Goal: Task Accomplishment & Management: Complete application form

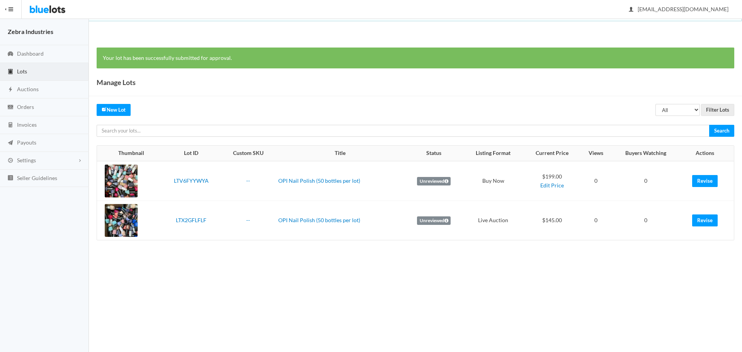
click at [724, 310] on body "Bluelots is for sale. If you are interested in purchasing the business, please …" at bounding box center [371, 176] width 742 height 352
click at [122, 110] on link "New Lot" at bounding box center [114, 110] width 34 height 12
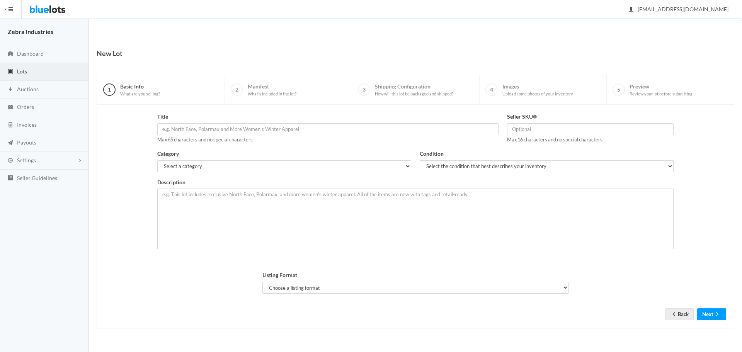
click at [27, 66] on link "Lots" at bounding box center [44, 72] width 89 height 18
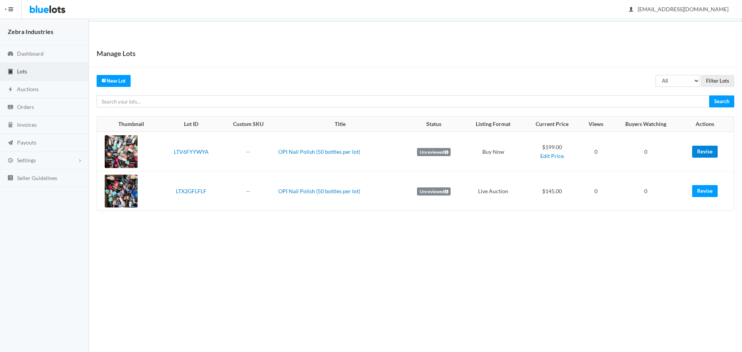
click at [704, 149] on link "Revise" at bounding box center [705, 152] width 26 height 12
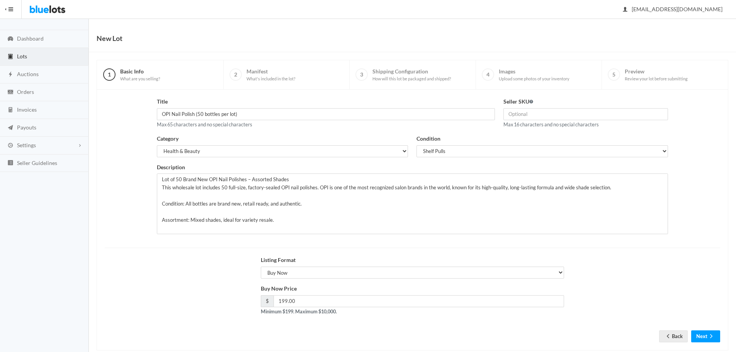
scroll to position [29, 0]
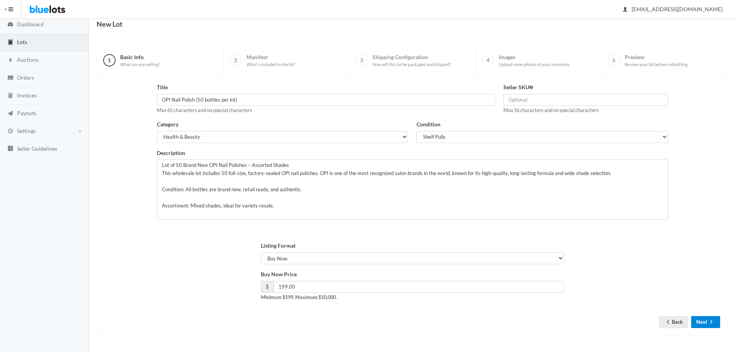
click at [700, 318] on button "Next" at bounding box center [706, 322] width 29 height 12
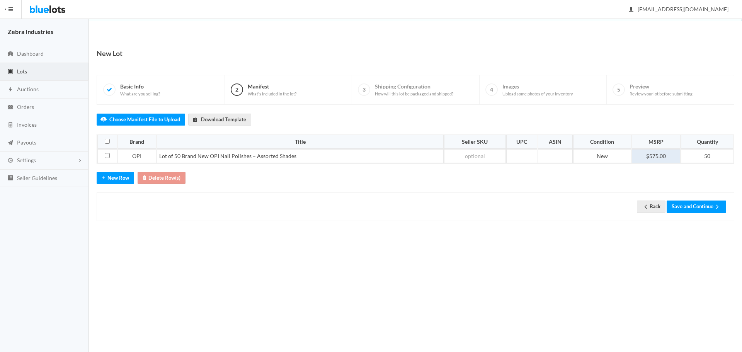
click at [656, 151] on td "$575.00" at bounding box center [656, 156] width 49 height 14
drag, startPoint x: 664, startPoint y: 153, endPoint x: 636, endPoint y: 149, distance: 28.5
click at [637, 149] on table "Brand Title Seller SKU UPC ASIN Condition MSRP Quantity OPI Lot of 50 Brand New…" at bounding box center [416, 148] width 638 height 29
click at [675, 210] on button "Save and Continue" at bounding box center [697, 207] width 60 height 12
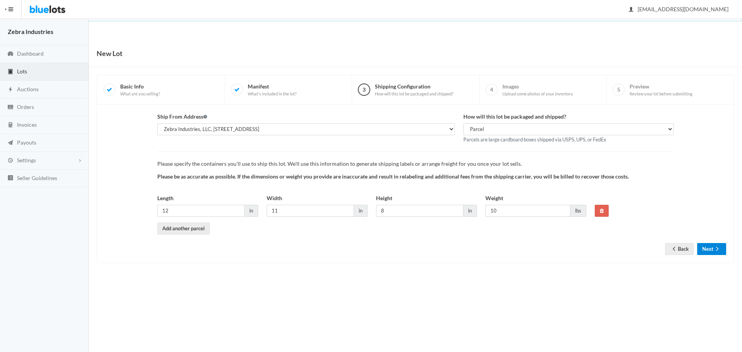
click at [720, 250] on icon "arrow forward" at bounding box center [718, 249] width 8 height 6
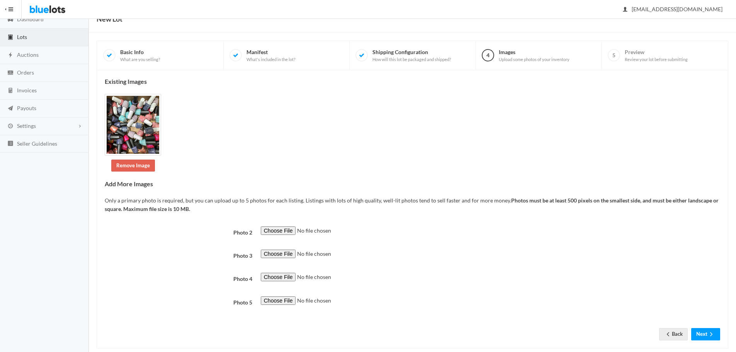
scroll to position [47, 0]
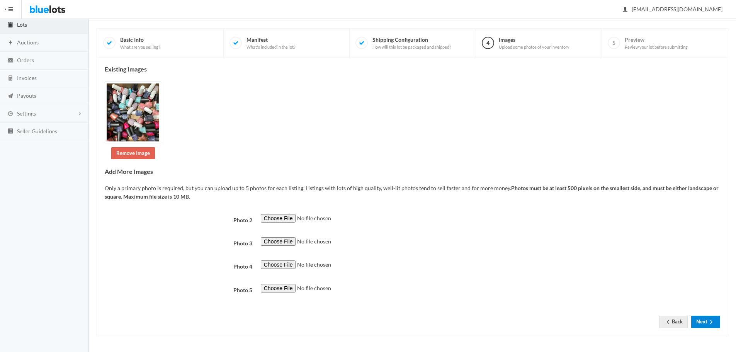
click at [708, 327] on button "Next" at bounding box center [706, 322] width 29 height 12
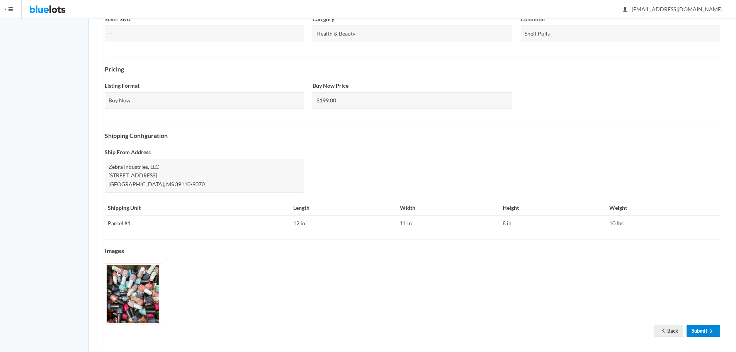
scroll to position [222, 0]
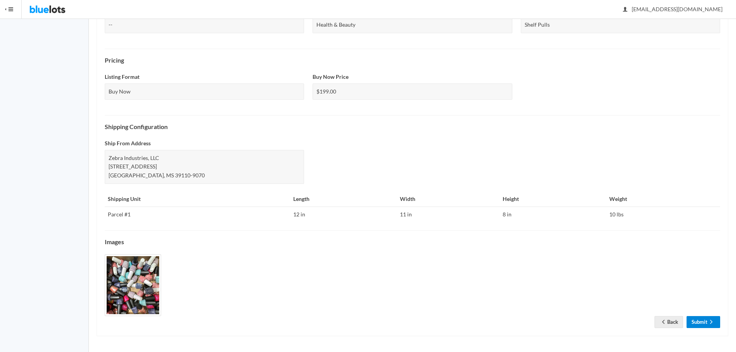
click at [709, 320] on icon "arrow forward" at bounding box center [712, 322] width 8 height 6
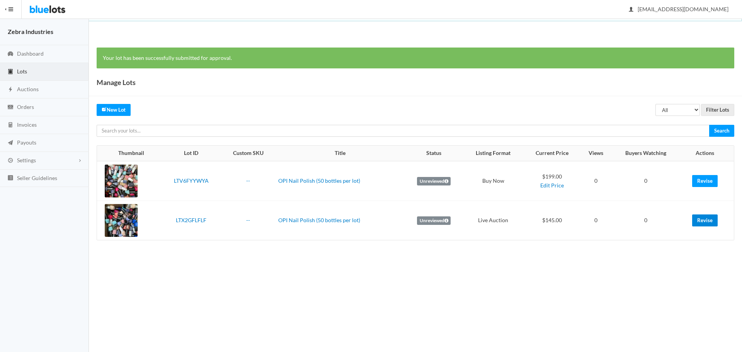
click at [708, 221] on link "Revise" at bounding box center [705, 221] width 26 height 12
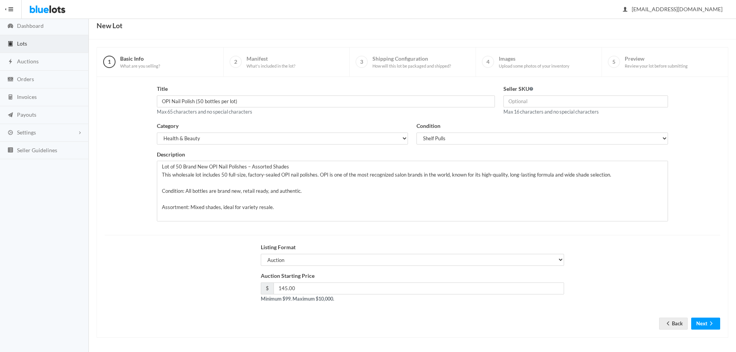
scroll to position [29, 0]
click at [707, 319] on button "Next" at bounding box center [706, 322] width 29 height 12
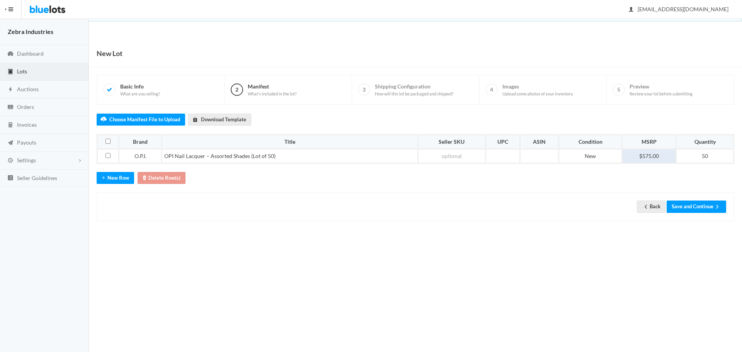
click at [651, 157] on td "$575.00" at bounding box center [649, 156] width 54 height 14
drag, startPoint x: 661, startPoint y: 153, endPoint x: 577, endPoint y: 158, distance: 83.7
click at [585, 159] on tr "O.P.I. OPI Nail Lacquer – Assorted Shades (Lot of 50) New $575.00 50" at bounding box center [415, 156] width 636 height 14
click at [700, 204] on button "Save and Continue" at bounding box center [697, 207] width 60 height 12
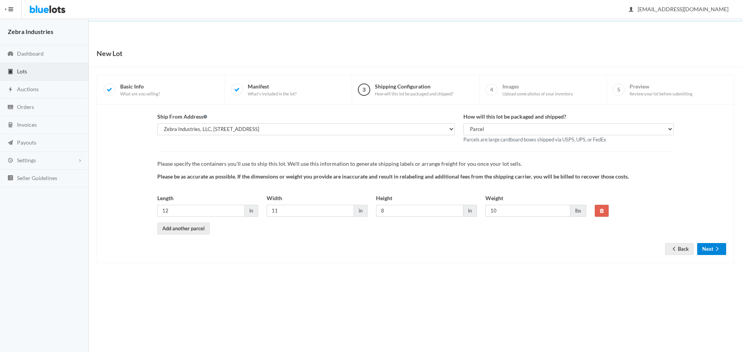
click at [716, 248] on icon "arrow forward" at bounding box center [718, 249] width 8 height 6
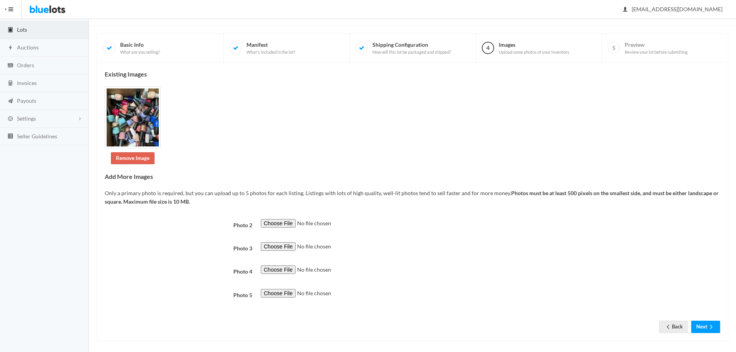
scroll to position [47, 0]
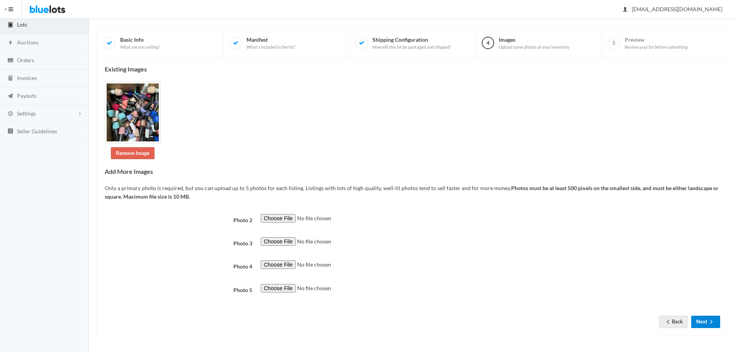
click at [709, 317] on button "Next" at bounding box center [706, 322] width 29 height 12
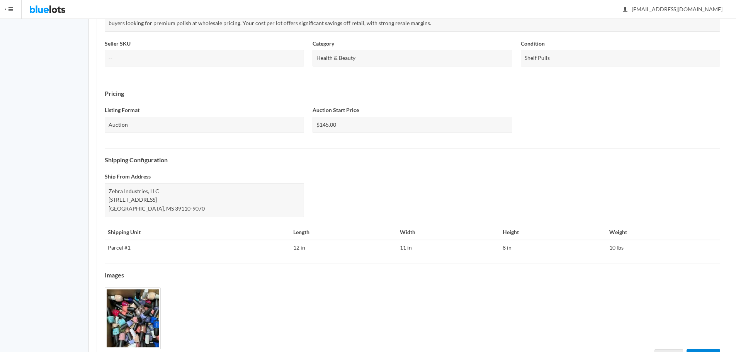
scroll to position [222, 0]
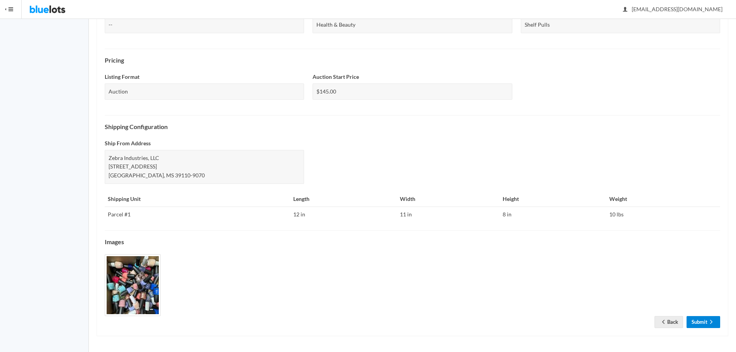
drag, startPoint x: 699, startPoint y: 323, endPoint x: 714, endPoint y: 322, distance: 14.3
click at [699, 323] on link "Submit" at bounding box center [704, 322] width 34 height 12
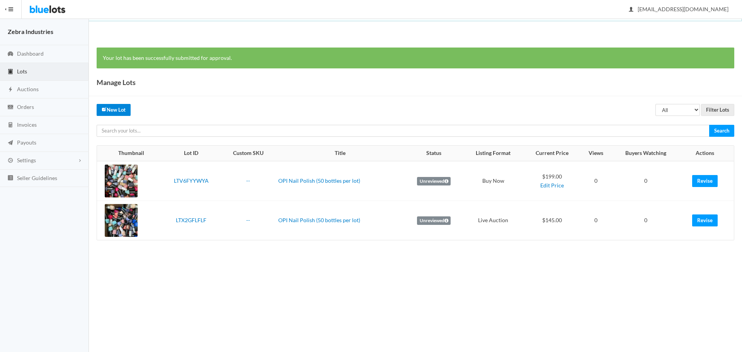
click at [121, 107] on link "New Lot" at bounding box center [114, 110] width 34 height 12
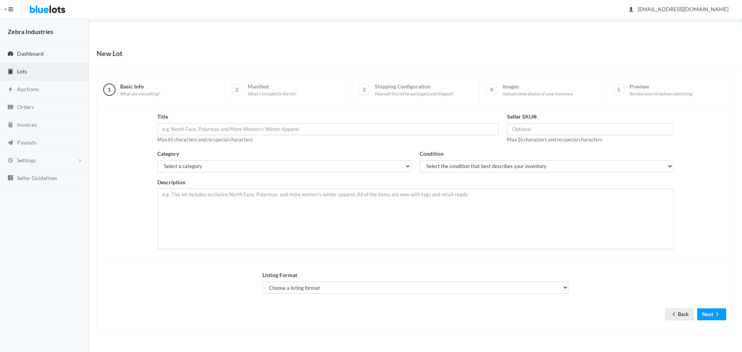
click at [46, 47] on link "Dashboard" at bounding box center [44, 54] width 89 height 18
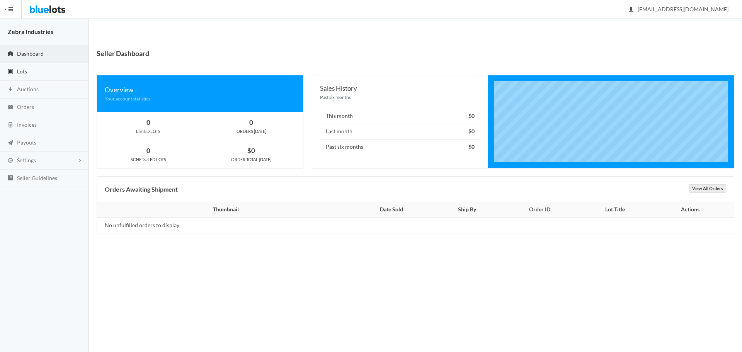
click at [25, 74] on link "Lots" at bounding box center [44, 72] width 89 height 18
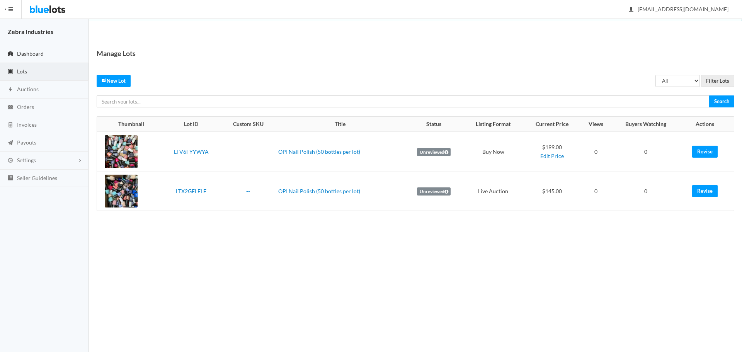
click at [36, 55] on span "Dashboard" at bounding box center [30, 53] width 27 height 7
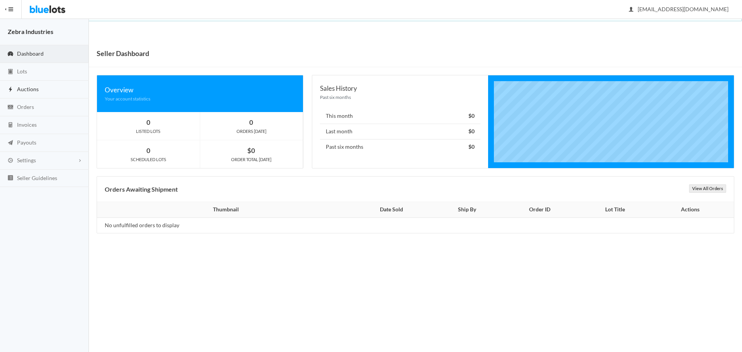
click at [52, 82] on link "Auctions" at bounding box center [44, 90] width 89 height 18
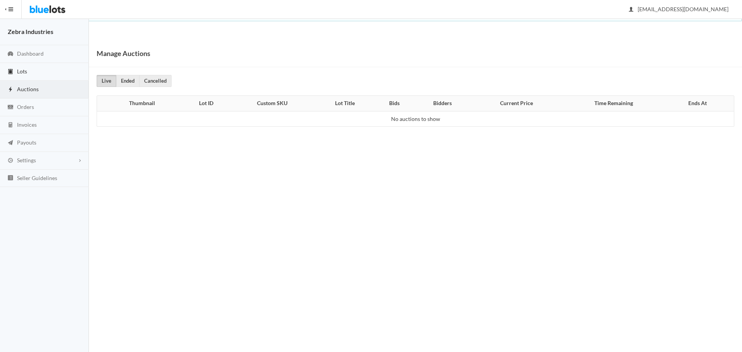
click at [51, 72] on link "Lots" at bounding box center [44, 72] width 89 height 18
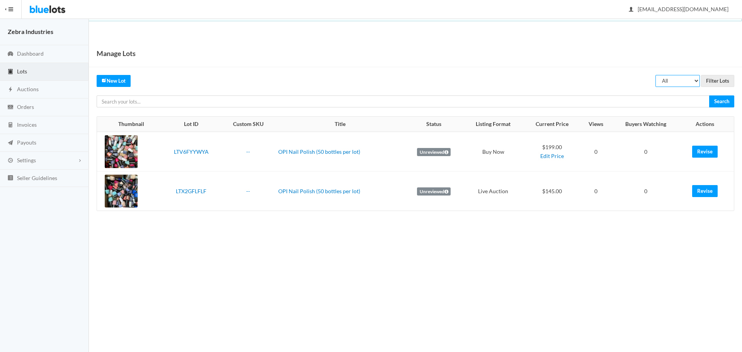
click at [692, 78] on select "All Draft Unreviewed Rejected Scheduled Listed Sold Ended" at bounding box center [678, 81] width 44 height 12
click at [569, 69] on div "Manage Lots All Draft Unreviewed Rejected Scheduled Listed Sold Ended Filter Lo…" at bounding box center [415, 133] width 653 height 187
click at [115, 77] on link "New Lot" at bounding box center [114, 81] width 34 height 12
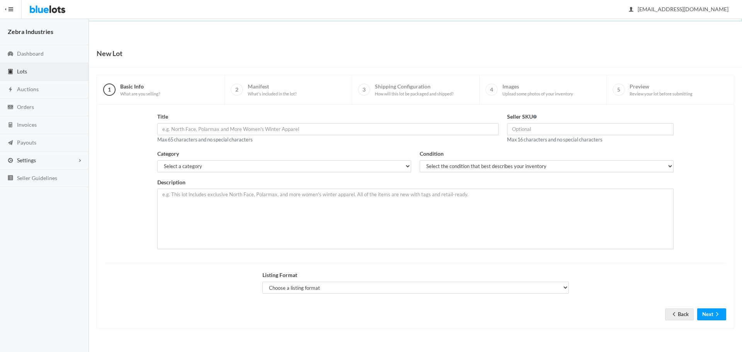
click at [40, 161] on link "Settings" at bounding box center [44, 161] width 89 height 18
click at [177, 99] on li "1 Basic Info What are you selling?" at bounding box center [161, 89] width 128 height 29
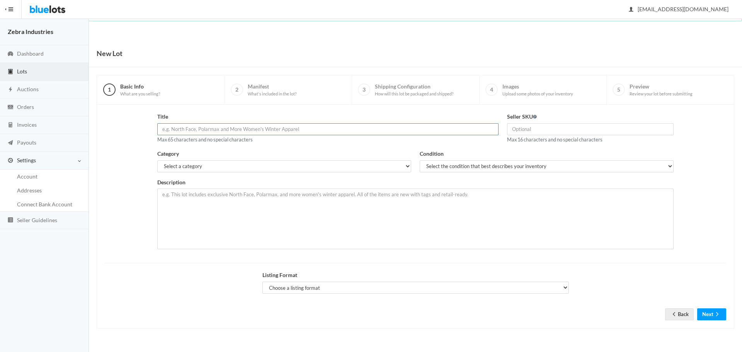
click at [191, 130] on input "text" at bounding box center [328, 129] width 342 height 12
paste input "| Brand | Product Name"
type input "| Brand | Product Name"
click at [677, 317] on link "Back" at bounding box center [679, 314] width 29 height 12
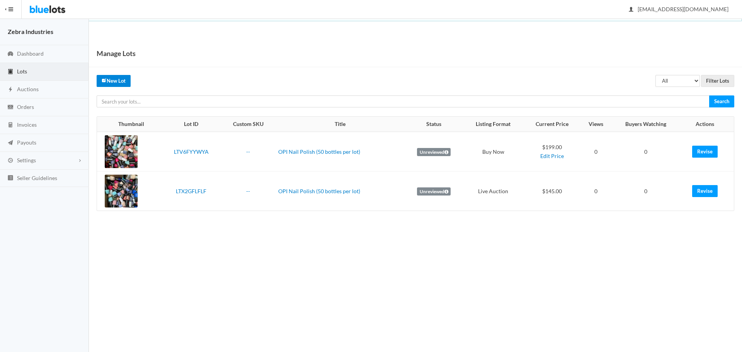
click at [124, 80] on link "New Lot" at bounding box center [114, 81] width 34 height 12
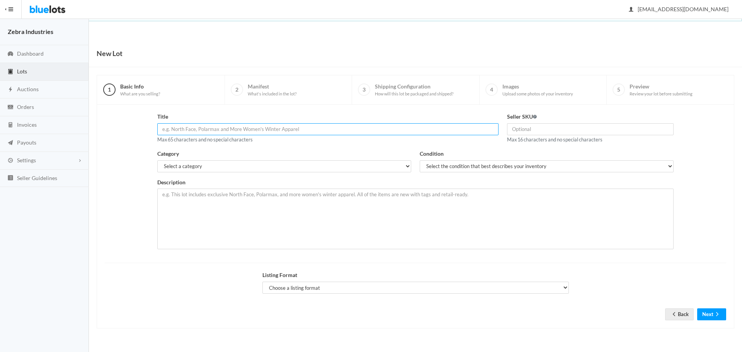
click at [167, 128] on input "text" at bounding box center [328, 129] width 342 height 12
paste input "[PERSON_NAME] Xtreme Wear Nail Polish – Assorted (Lot of 50)"
type input "[PERSON_NAME] Xtreme Wear Nail Polish – Assorted (Lot of 50)"
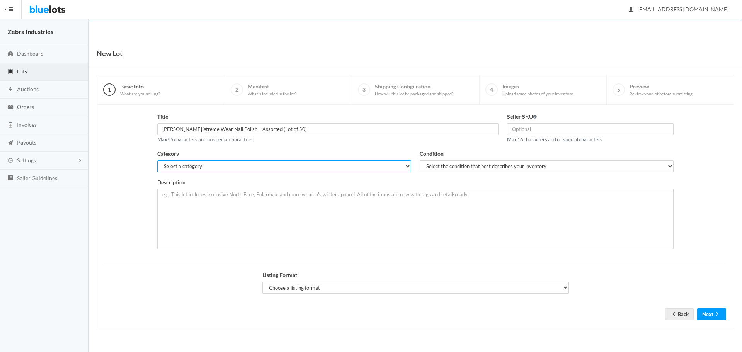
click at [401, 163] on select "Select a category Electronics Clothing, Shoes & Accessories Appliances Home & G…" at bounding box center [284, 166] width 254 height 12
select select "7"
click at [157, 160] on select "Select a category Electronics Clothing, Shoes & Accessories Appliances Home & G…" at bounding box center [284, 166] width 254 height 12
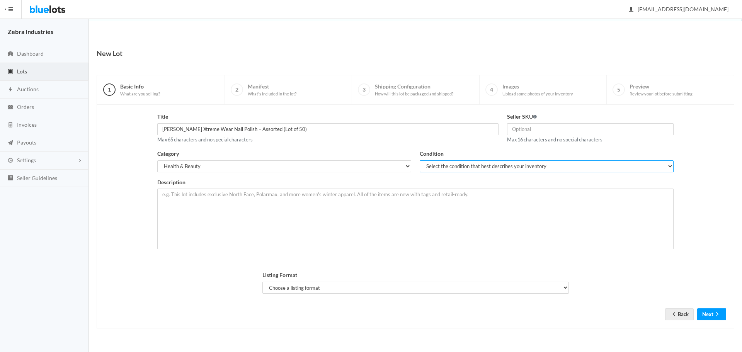
click at [446, 164] on select "Select the condition that best describes your inventory Brand New Shelf Pulls C…" at bounding box center [547, 166] width 254 height 12
select select "2"
click at [420, 160] on select "Select the condition that best describes your inventory Brand New Shelf Pulls C…" at bounding box center [547, 166] width 254 height 12
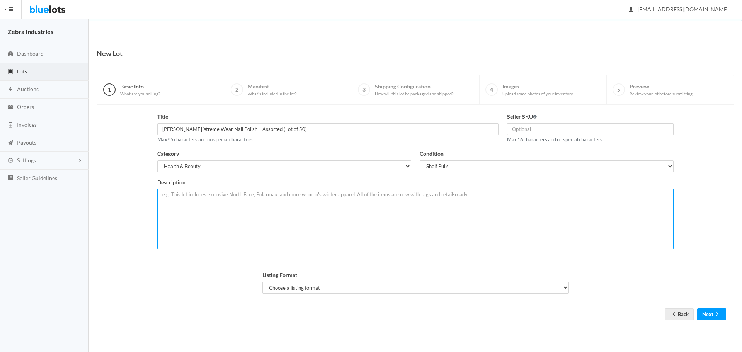
click at [218, 210] on textarea at bounding box center [415, 219] width 516 height 61
paste textarea "[PERSON_NAME] – Lot of 50 Nail Products (Mixed Styles) This wholesale lot featu…"
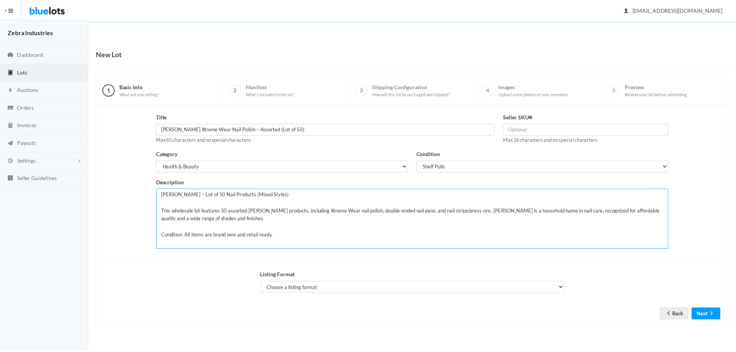
scroll to position [55, 0]
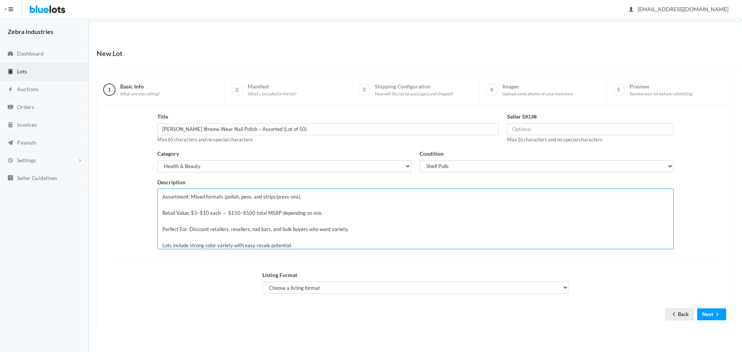
type textarea "[PERSON_NAME] – Lot of 50 Nail Products (Mixed Styles) This wholesale lot featu…"
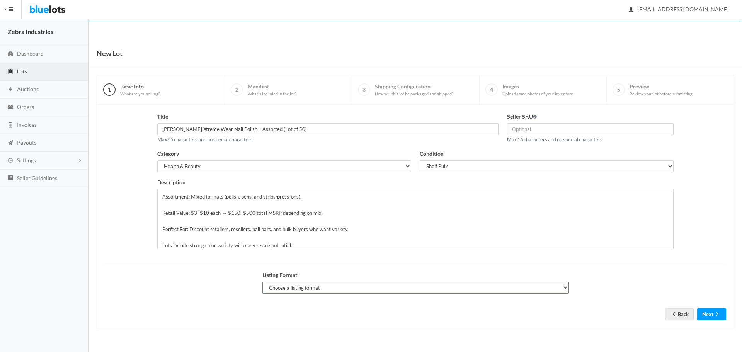
click at [325, 287] on select "Choose a listing format Auction Buy Now" at bounding box center [415, 288] width 307 height 12
click at [262, 282] on select "Choose a listing format Auction Buy Now" at bounding box center [415, 288] width 307 height 12
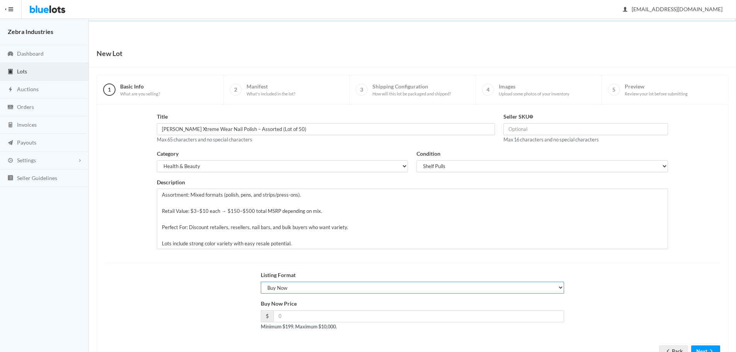
scroll to position [57, 0]
click at [281, 284] on select "Choose a listing format Auction Buy Now" at bounding box center [413, 288] width 304 height 12
select select "true"
click at [261, 282] on select "Choose a listing format Auction Buy Now" at bounding box center [413, 288] width 304 height 12
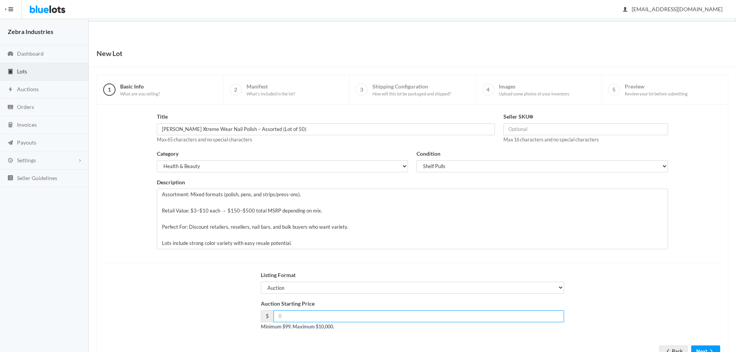
drag, startPoint x: 285, startPoint y: 316, endPoint x: 262, endPoint y: 318, distance: 22.5
click at [262, 318] on div "$" at bounding box center [413, 316] width 304 height 12
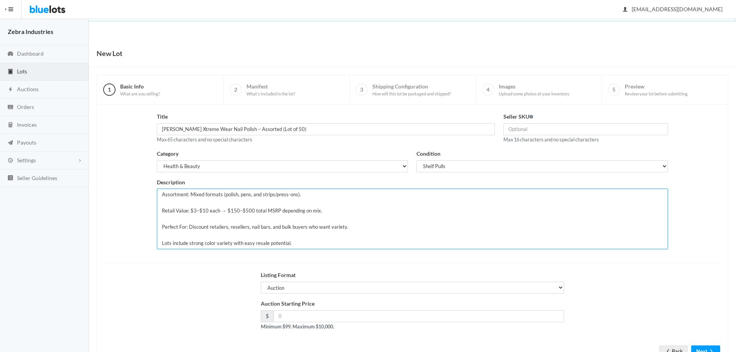
click at [261, 222] on textarea "[PERSON_NAME] – Lot of 50 Nail Products (Mixed Styles) This wholesale lot featu…" at bounding box center [413, 219] width 512 height 61
paste textarea "This wholesale lot includes 50 full-size bottles of [PERSON_NAME] Xtreme Wear N…"
type textarea "This wholesale lot includes 50 full-size bottles of [PERSON_NAME] Xtreme Wear N…"
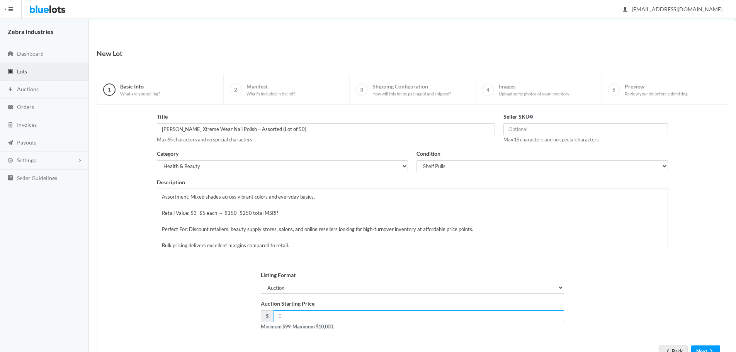
drag, startPoint x: 298, startPoint y: 315, endPoint x: 234, endPoint y: 322, distance: 64.5
click at [234, 322] on div "Auction Starting Price $ Minimum $99. Maximum $10,000." at bounding box center [413, 318] width 624 height 37
type input "99"
click at [705, 347] on button "Next" at bounding box center [706, 352] width 29 height 12
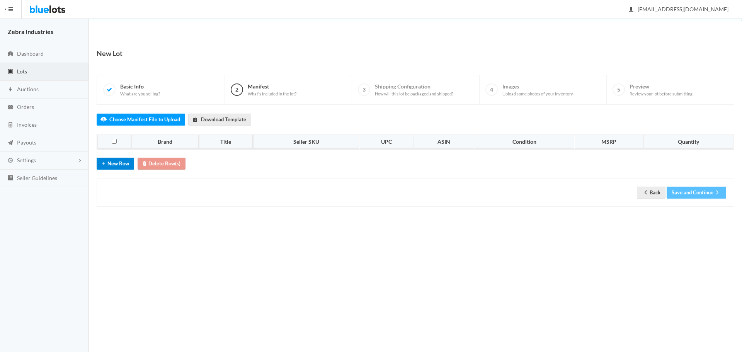
click at [115, 162] on button "New Row" at bounding box center [115, 164] width 37 height 12
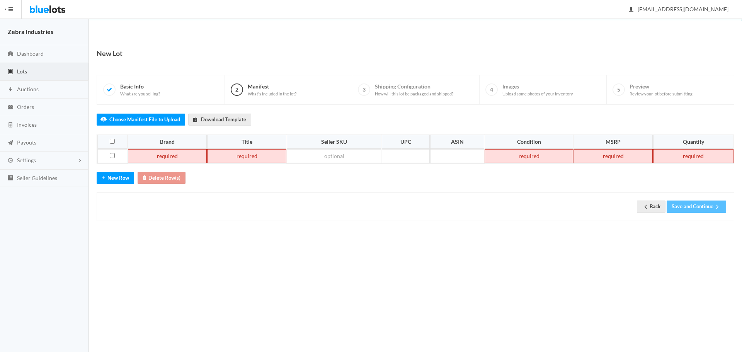
click at [160, 153] on td at bounding box center [167, 156] width 79 height 14
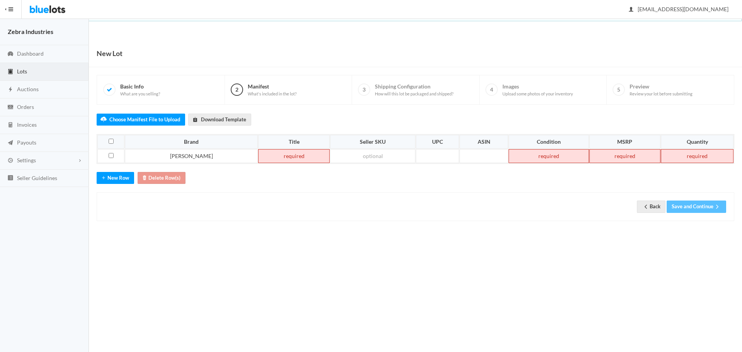
click at [258, 157] on td at bounding box center [294, 156] width 72 height 14
paste td
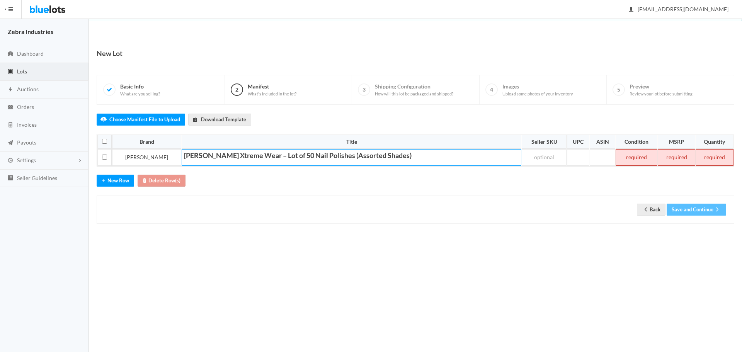
click at [635, 156] on td at bounding box center [637, 157] width 42 height 17
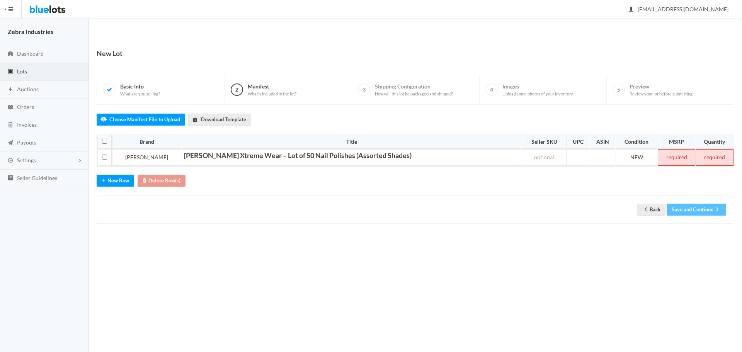
click at [668, 161] on td at bounding box center [676, 157] width 37 height 17
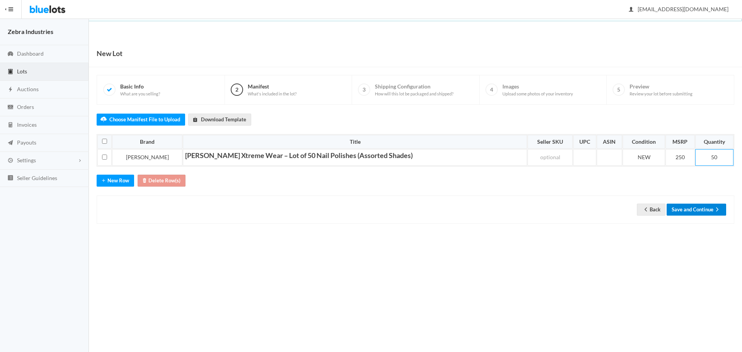
click at [693, 208] on button "Save and Continue" at bounding box center [697, 210] width 60 height 12
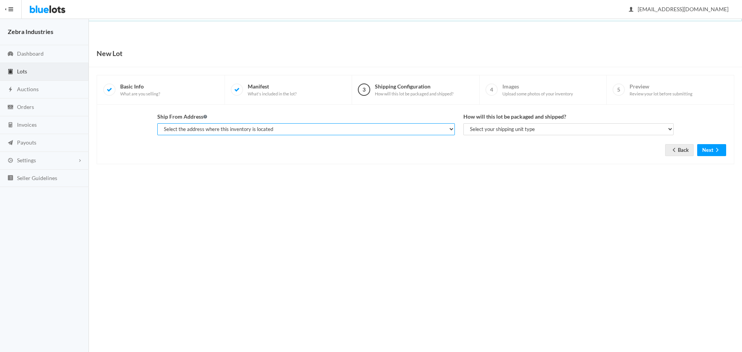
click at [368, 133] on select "Select the address where this inventory is located [PERSON_NAME], Zebra Industr…" at bounding box center [306, 129] width 298 height 12
select select "25496"
click at [157, 123] on select "Select the address where this inventory is located [PERSON_NAME], Zebra Industr…" at bounding box center [306, 129] width 298 height 12
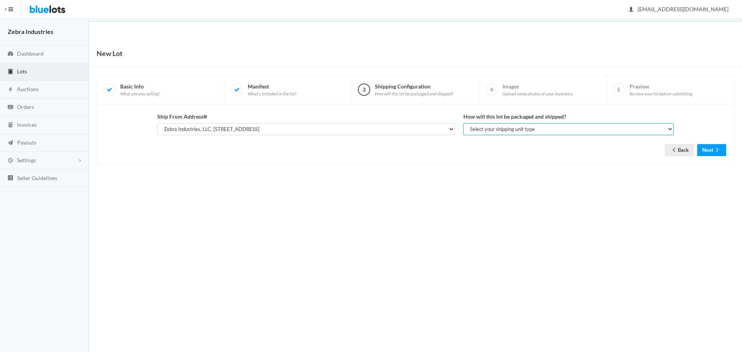
drag, startPoint x: 580, startPoint y: 128, endPoint x: 574, endPoint y: 133, distance: 8.3
click at [580, 127] on select "Select your shipping unit type Parcel Pallet Truckload" at bounding box center [568, 129] width 210 height 12
select select "parcel"
click at [463, 123] on select "Select your shipping unit type Parcel Pallet Truckload" at bounding box center [568, 129] width 210 height 12
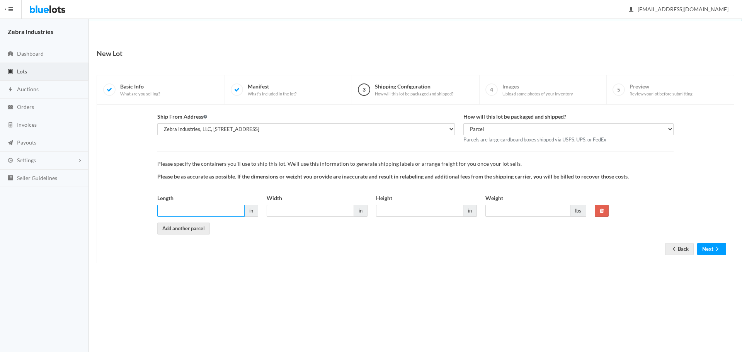
click at [198, 208] on input "Length" at bounding box center [200, 211] width 87 height 12
type input "12"
type input "11"
type input "8"
type input "1"
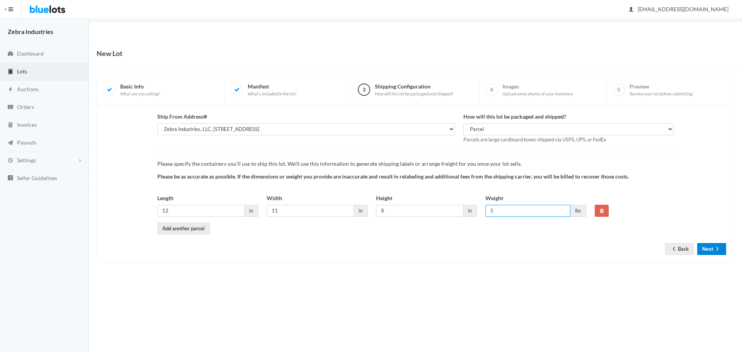
type input "5"
click at [714, 244] on button "Next" at bounding box center [711, 249] width 29 height 12
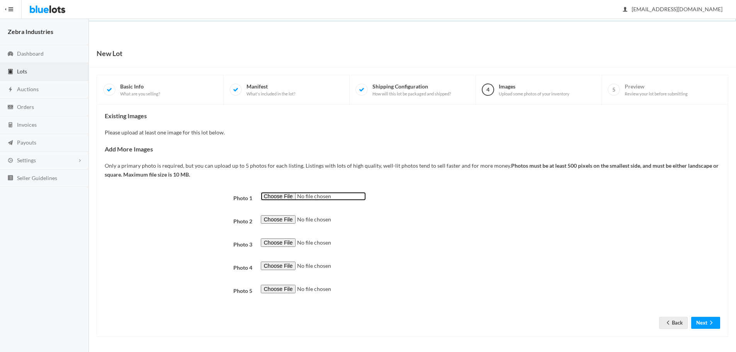
click at [278, 198] on input "file" at bounding box center [313, 196] width 105 height 9
type input "C:\fakepath\IMG_1114.JPEG"
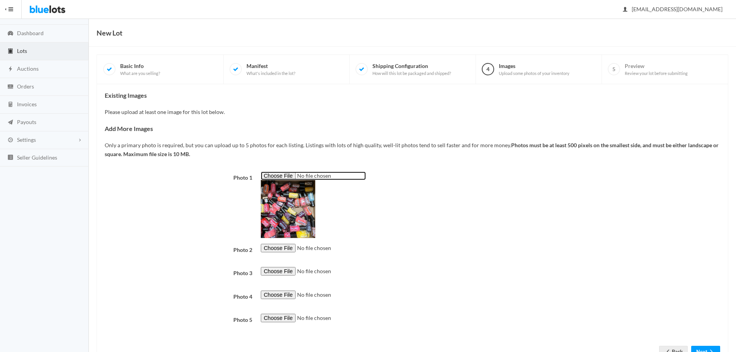
scroll to position [50, 0]
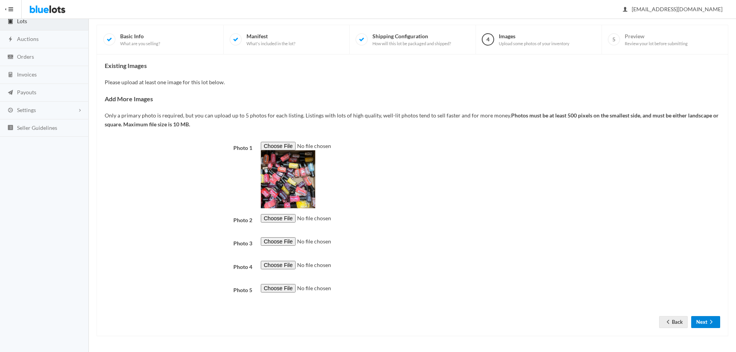
click at [703, 322] on button "Next" at bounding box center [706, 322] width 29 height 12
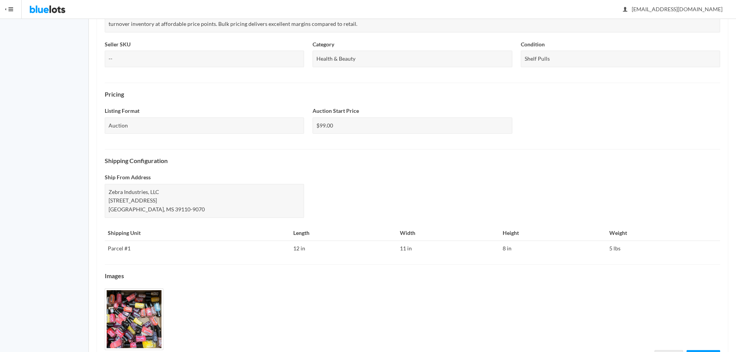
scroll to position [222, 0]
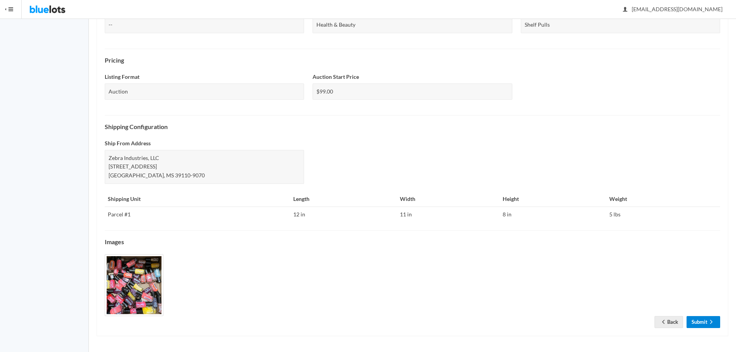
click at [708, 318] on link "Submit" at bounding box center [704, 322] width 34 height 12
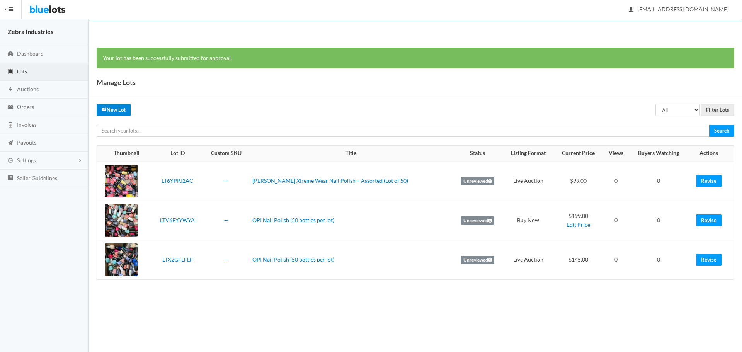
click at [112, 108] on link "New Lot" at bounding box center [114, 110] width 34 height 12
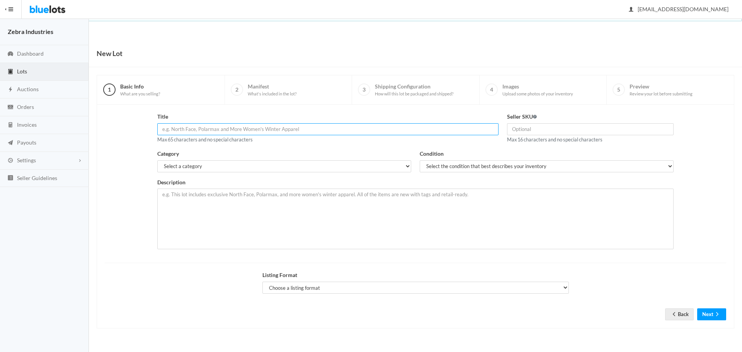
click at [178, 126] on input "text" at bounding box center [328, 129] width 342 height 12
paste input "Sally Hansen Nail Strips & Press-Ons – Mixed (Lot of 50)"
type input "Sally Hansen Nail Strips & Press-Ons – Mixed (Lot of 50)"
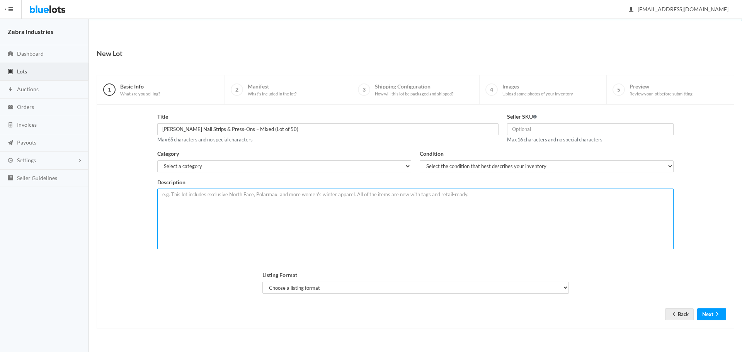
click at [190, 197] on textarea at bounding box center [415, 219] width 516 height 61
paste textarea "This wholesale lot features 50 assorted Sally Hansen nail strips and press-on m…"
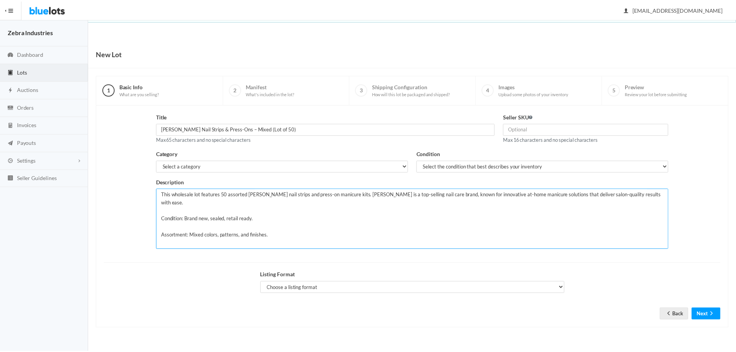
scroll to position [30, 0]
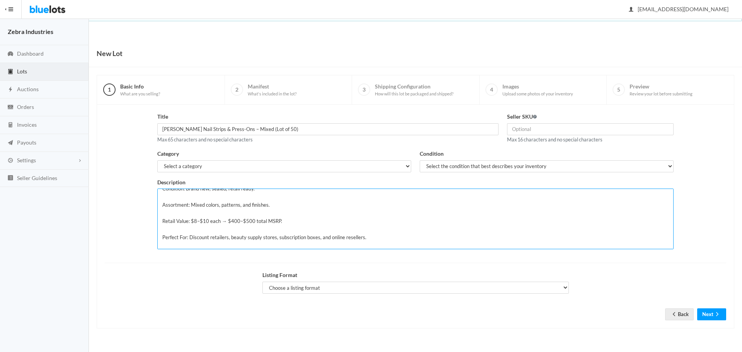
type textarea "This wholesale lot features 50 assorted Sally Hansen nail strips and press-on m…"
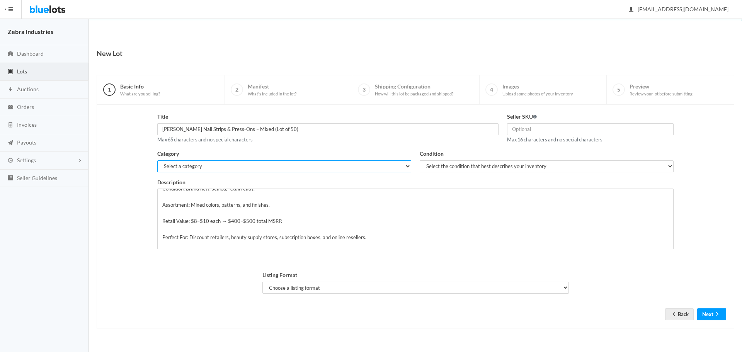
click at [180, 160] on select "Select a category Electronics Clothing, Shoes & Accessories Appliances Home & G…" at bounding box center [284, 166] width 254 height 12
select select "7"
click at [157, 160] on select "Select a category Electronics Clothing, Shoes & Accessories Appliances Home & G…" at bounding box center [284, 166] width 254 height 12
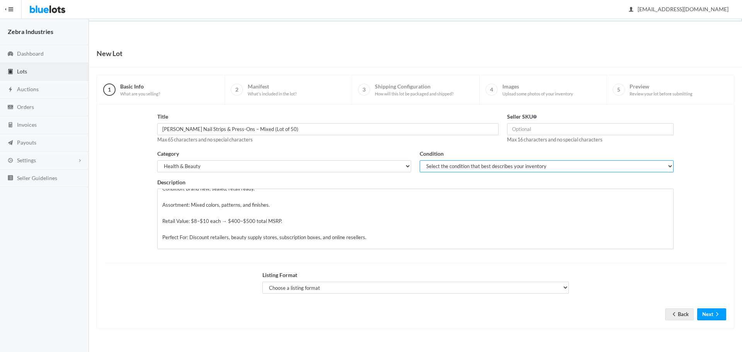
click at [470, 161] on select "Select the condition that best describes your inventory Brand New Shelf Pulls C…" at bounding box center [547, 166] width 254 height 12
select select "2"
click at [420, 160] on select "Select the condition that best describes your inventory Brand New Shelf Pulls C…" at bounding box center [547, 166] width 254 height 12
drag, startPoint x: 453, startPoint y: 161, endPoint x: 454, endPoint y: 167, distance: 5.9
click at [453, 161] on select "Select the condition that best describes your inventory Brand New Shelf Pulls C…" at bounding box center [547, 166] width 254 height 12
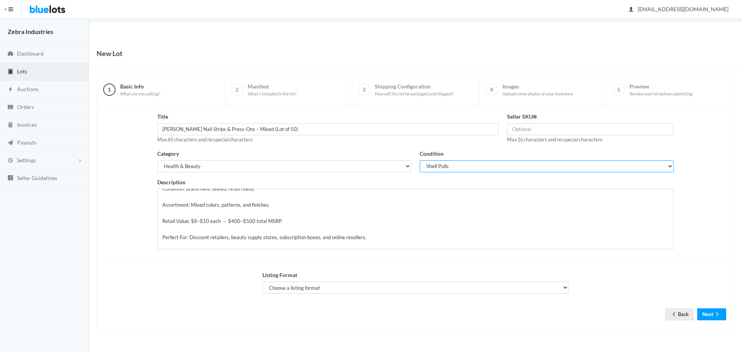
click at [420, 160] on select "Select the condition that best describes your inventory Brand New Shelf Pulls C…" at bounding box center [547, 166] width 254 height 12
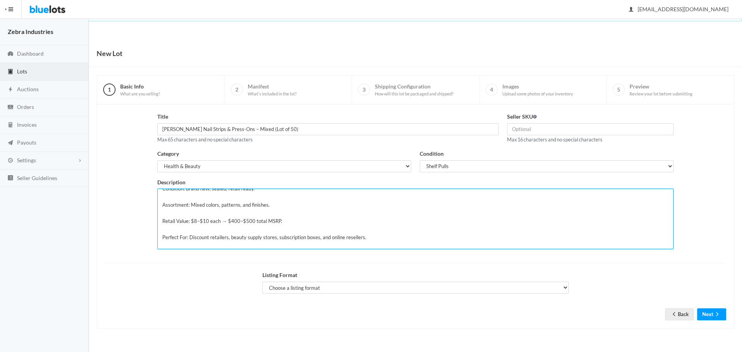
click at [428, 227] on textarea "This wholesale lot features 50 assorted Sally Hansen nail strips and press-on m…" at bounding box center [415, 219] width 516 height 61
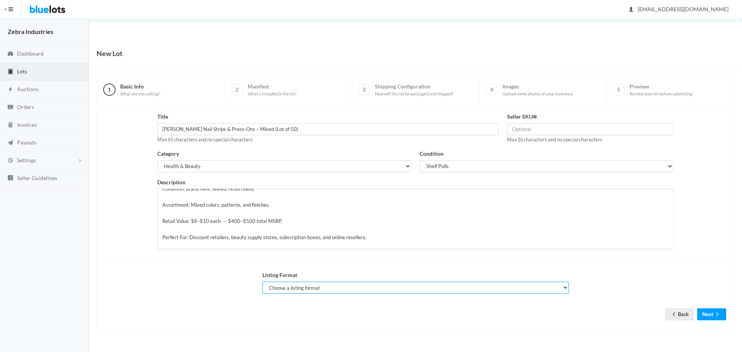
click at [379, 291] on select "Choose a listing format Auction Buy Now" at bounding box center [415, 288] width 307 height 12
select select "false"
click at [262, 282] on select "Choose a listing format Auction Buy Now" at bounding box center [415, 288] width 307 height 12
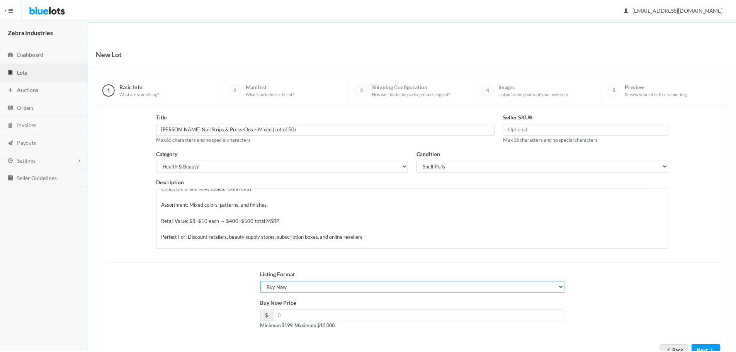
scroll to position [38, 0]
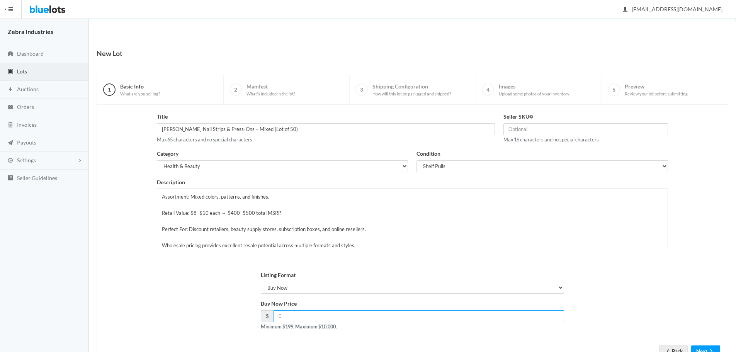
click at [346, 320] on input "number" at bounding box center [419, 316] width 291 height 12
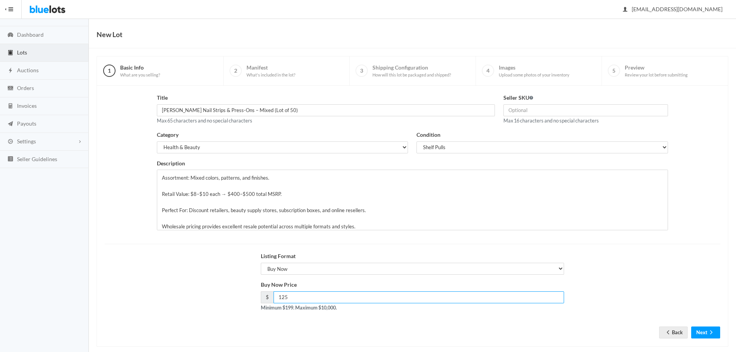
scroll to position [29, 0]
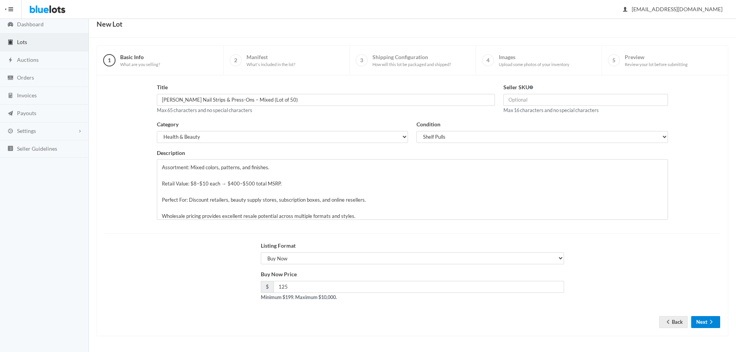
click at [703, 318] on button "Next" at bounding box center [706, 322] width 29 height 12
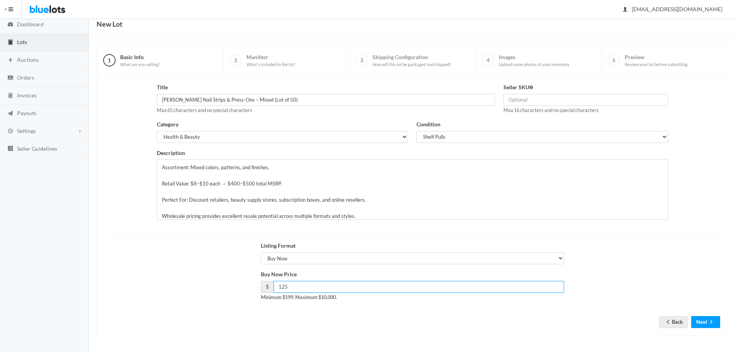
click at [320, 288] on input "125" at bounding box center [419, 287] width 291 height 12
type input "125"
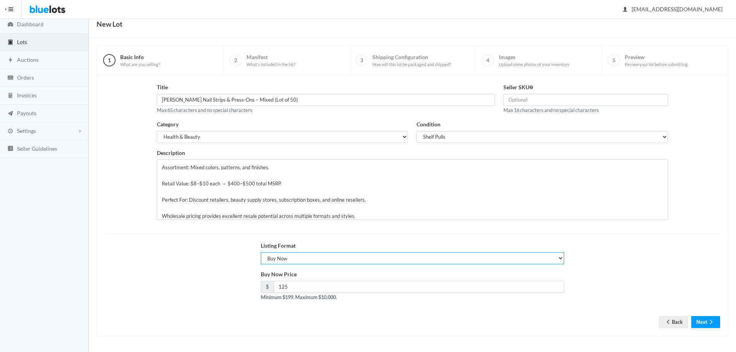
click at [315, 254] on select "Choose a listing format Auction Buy Now" at bounding box center [413, 258] width 304 height 12
select select "true"
click at [261, 252] on select "Choose a listing format Auction Buy Now" at bounding box center [413, 258] width 304 height 12
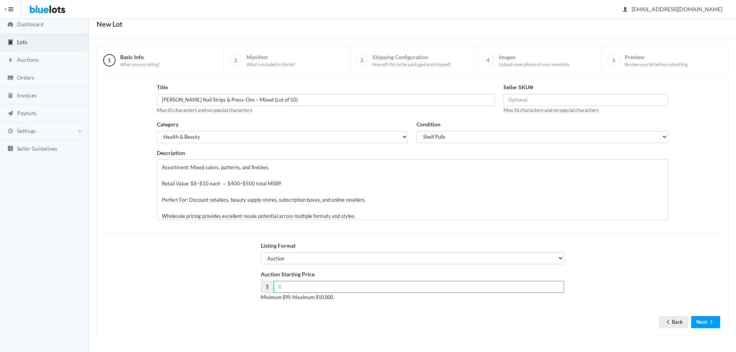
drag, startPoint x: 299, startPoint y: 289, endPoint x: 263, endPoint y: 290, distance: 36.0
click at [264, 289] on div "$" at bounding box center [413, 287] width 304 height 12
type input "125"
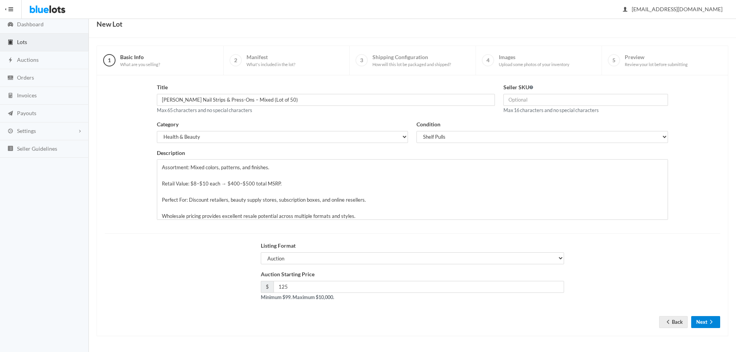
click at [704, 321] on button "Next" at bounding box center [706, 322] width 29 height 12
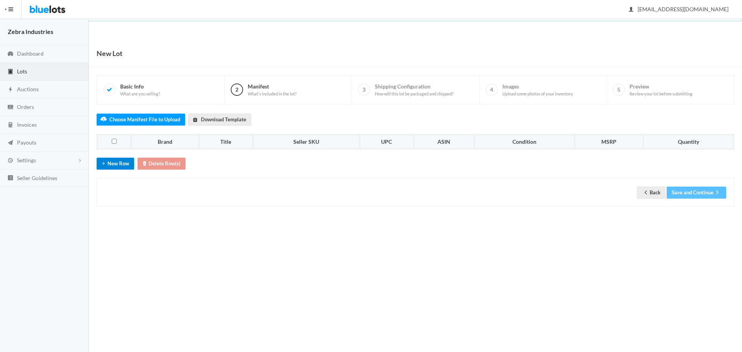
click at [110, 165] on button "New Row" at bounding box center [115, 164] width 37 height 12
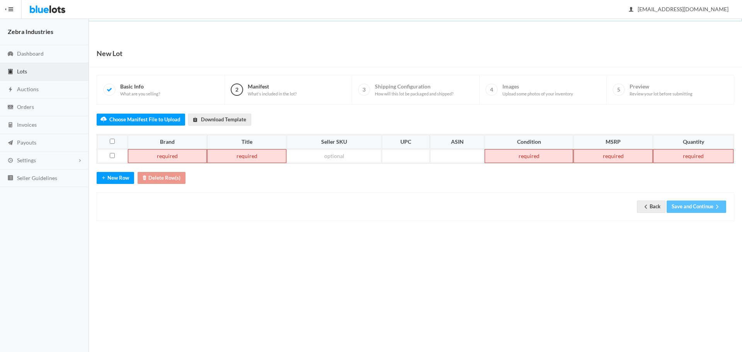
click at [172, 159] on td at bounding box center [167, 156] width 79 height 14
click at [235, 155] on td at bounding box center [246, 156] width 79 height 14
paste td
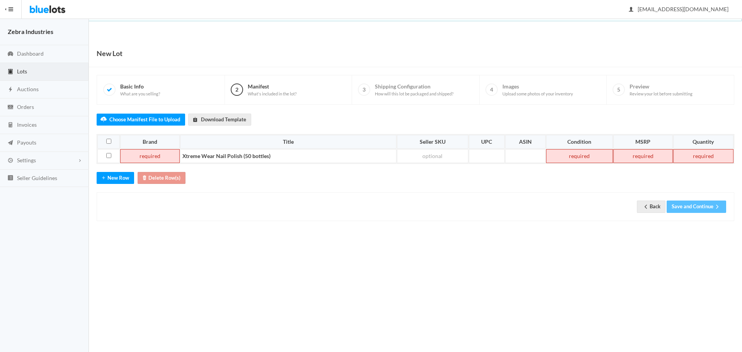
click at [152, 156] on td at bounding box center [150, 156] width 60 height 14
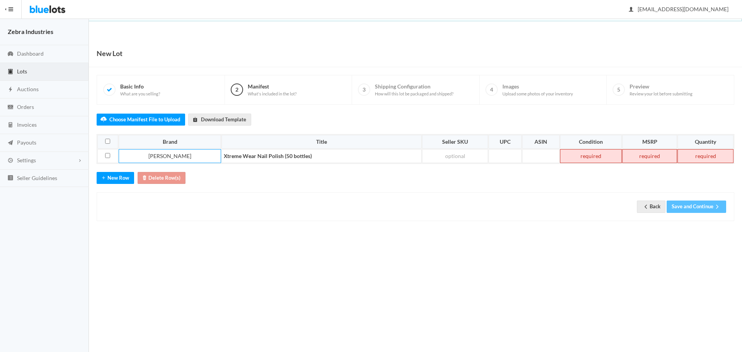
click at [600, 152] on td at bounding box center [591, 156] width 62 height 14
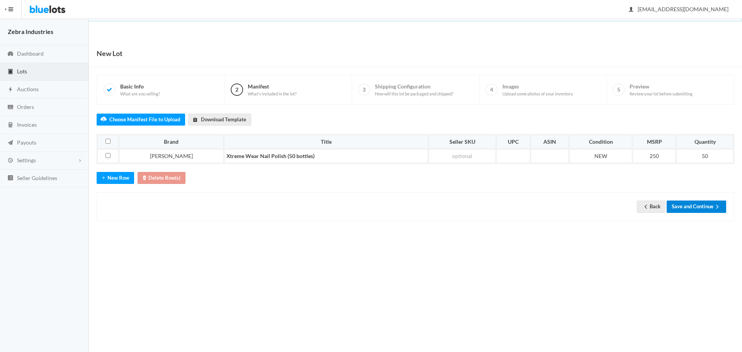
click at [687, 208] on button "Save and Continue" at bounding box center [697, 207] width 60 height 12
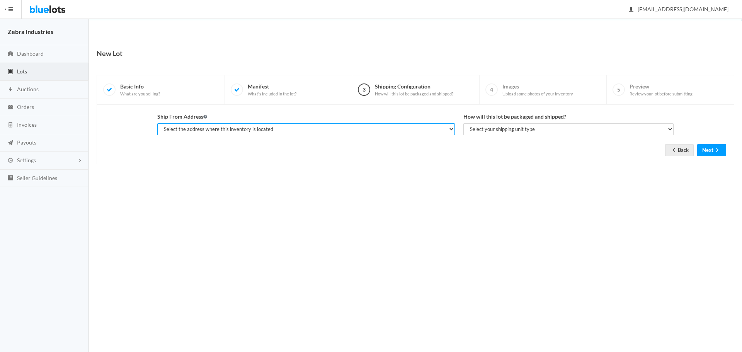
click at [351, 130] on select "Select the address where this inventory is located [PERSON_NAME], Zebra Industr…" at bounding box center [306, 129] width 298 height 12
select select "25496"
click at [157, 123] on select "Select the address where this inventory is located [PERSON_NAME], Zebra Industr…" at bounding box center [306, 129] width 298 height 12
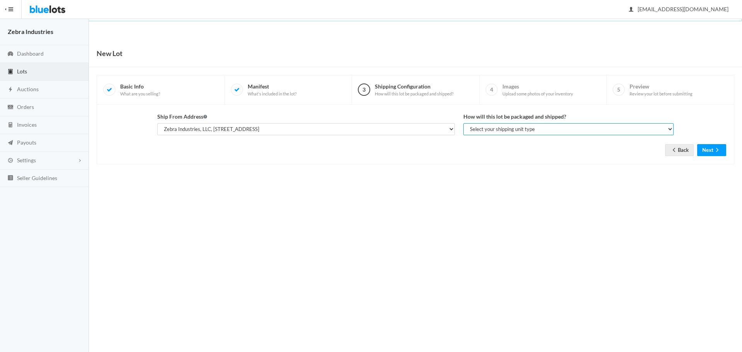
click at [490, 126] on select "Select your shipping unit type Parcel Pallet Truckload" at bounding box center [568, 129] width 210 height 12
select select "parcel"
click at [463, 123] on select "Select your shipping unit type Parcel Pallet Truckload" at bounding box center [568, 129] width 210 height 12
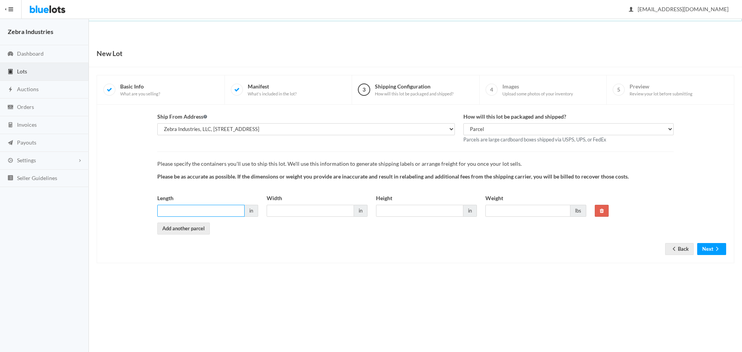
click at [192, 215] on input "Length" at bounding box center [200, 211] width 87 height 12
type input "12"
type input "11"
type input "8"
type input "5"
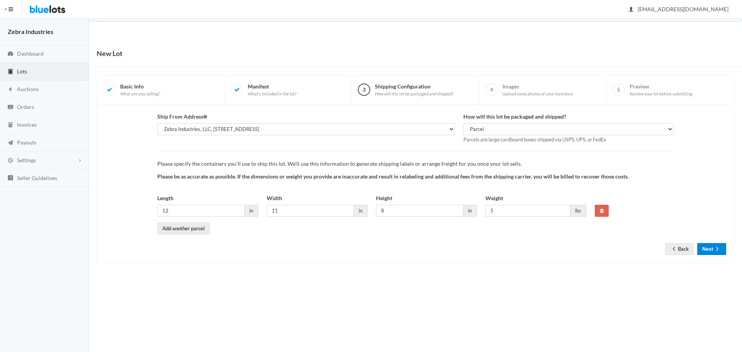
click at [717, 248] on icon "arrow forward" at bounding box center [717, 249] width 2 height 4
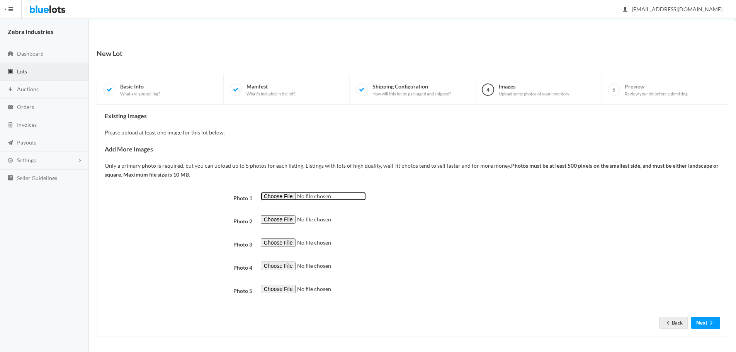
click at [272, 196] on input "file" at bounding box center [313, 196] width 105 height 9
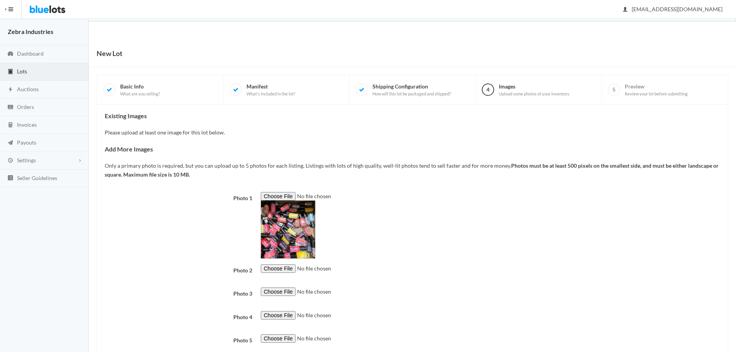
click at [288, 237] on img at bounding box center [288, 230] width 55 height 58
click at [272, 192] on input "file" at bounding box center [313, 196] width 105 height 9
type input "C:\fakepath\IMG_1112.JPEG"
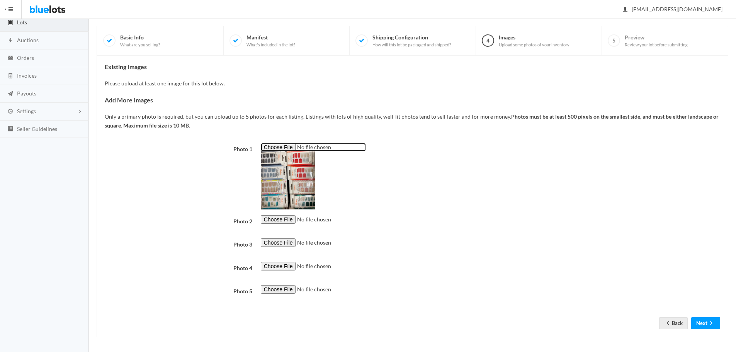
scroll to position [50, 0]
click at [671, 321] on link "Back" at bounding box center [673, 322] width 29 height 12
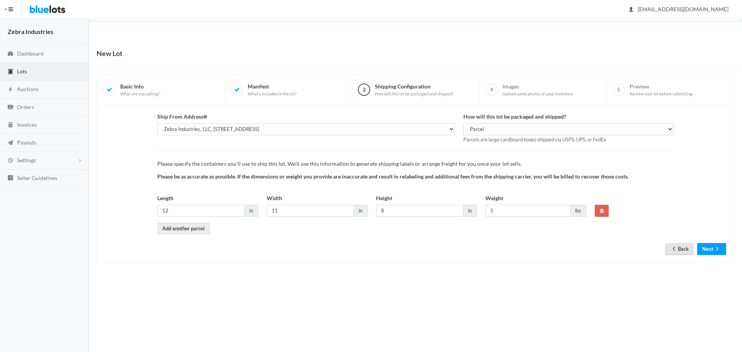
click at [684, 245] on link "Back" at bounding box center [679, 249] width 29 height 12
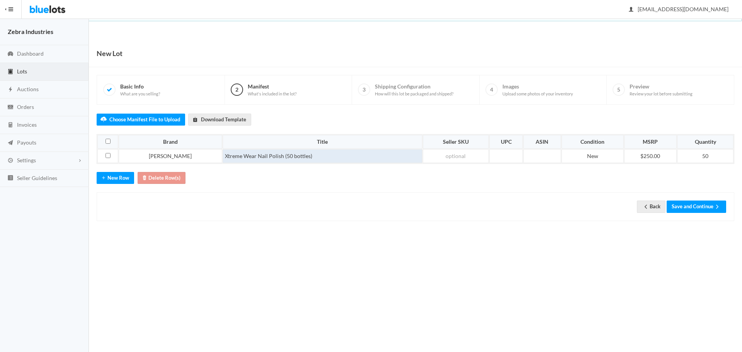
click at [257, 155] on td "Xtreme Wear Nail Polish (50 bottles)" at bounding box center [323, 156] width 200 height 14
paste td
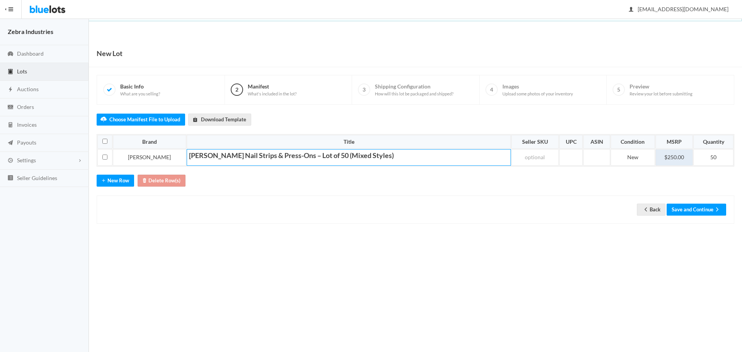
click at [673, 156] on td "$250.00" at bounding box center [675, 157] width 38 height 17
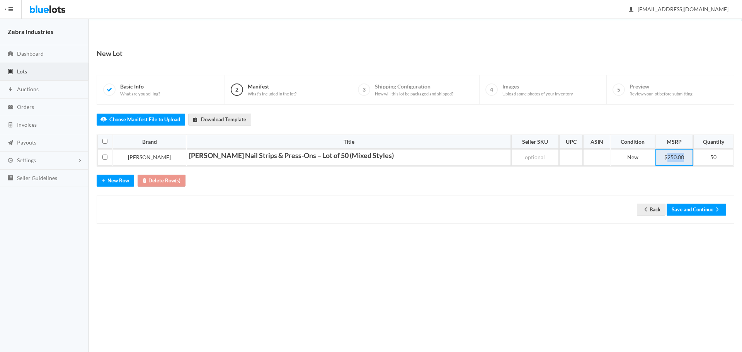
click at [673, 155] on td "$250.00" at bounding box center [675, 157] width 38 height 17
click at [696, 211] on button "Save and Continue" at bounding box center [697, 210] width 60 height 12
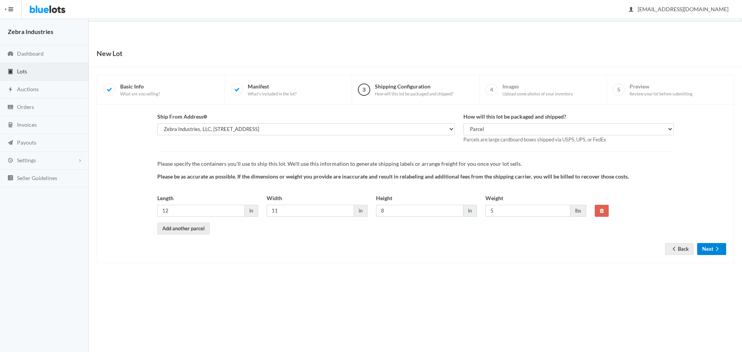
click at [715, 253] on button "Next" at bounding box center [711, 249] width 29 height 12
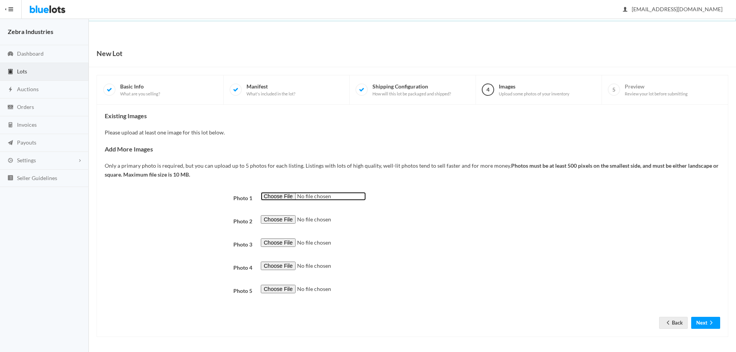
click at [285, 200] on input "file" at bounding box center [313, 196] width 105 height 9
type input "C:\fakepath\IMG_1112.JPEG"
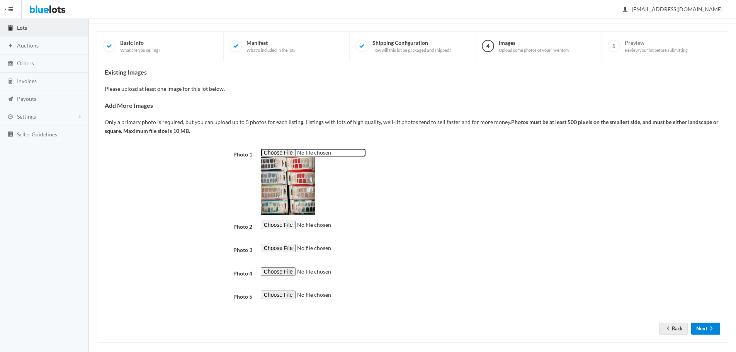
scroll to position [50, 0]
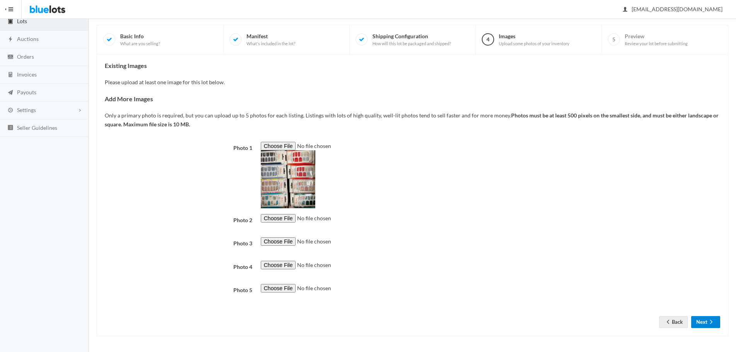
click at [709, 321] on icon "arrow forward" at bounding box center [712, 322] width 8 height 6
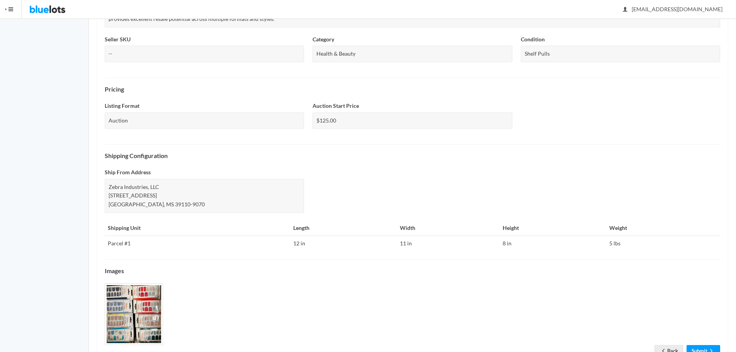
scroll to position [222, 0]
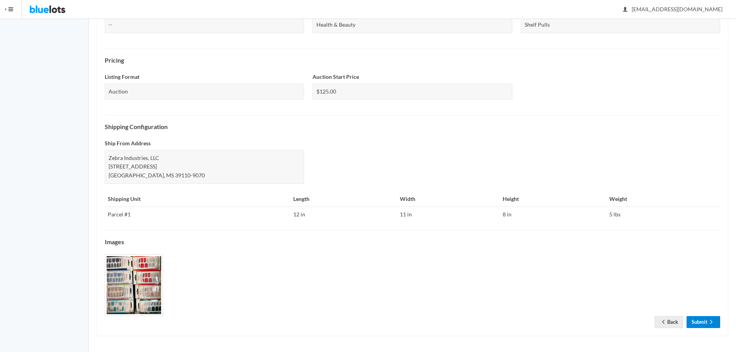
click at [701, 320] on link "Submit" at bounding box center [704, 322] width 34 height 12
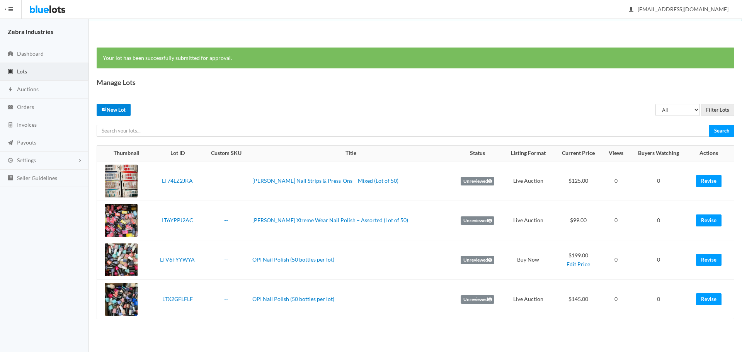
click at [117, 104] on div "Your lot has been successfully submitted for approval. Manage Lots All Draft Un…" at bounding box center [415, 187] width 653 height 295
click at [123, 111] on link "New Lot" at bounding box center [114, 110] width 34 height 12
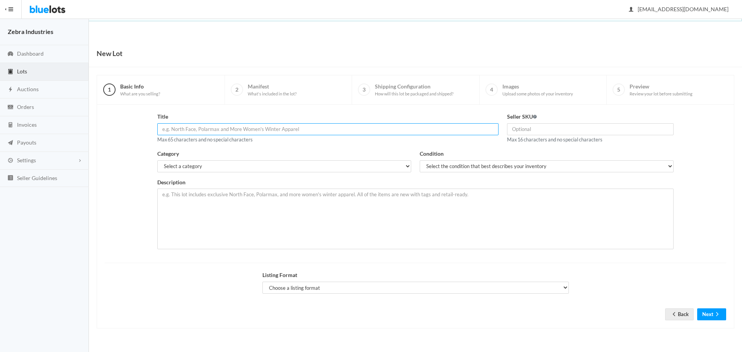
click at [193, 128] on input "text" at bounding box center [328, 129] width 342 height 12
paste input "L’Oréal"
click at [186, 128] on input "L’Oréal" at bounding box center [328, 129] width 342 height 12
paste input "L’Oréal Nail Polish – Assorted Shades (Lot of 50)"
drag, startPoint x: 178, startPoint y: 129, endPoint x: 125, endPoint y: 136, distance: 53.0
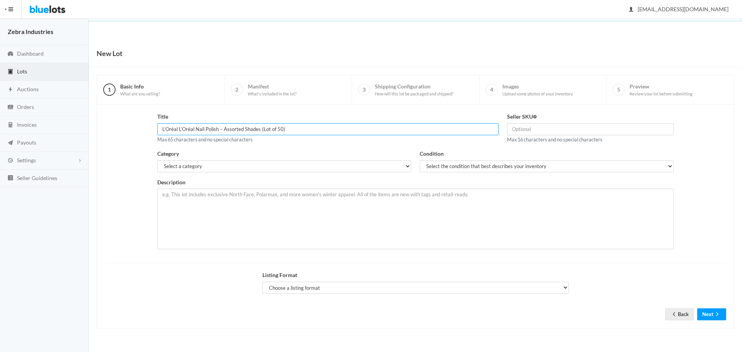
click at [125, 136] on div "Title L’Oréal L’Oréal Nail Polish – Assorted Shades (Lot of 50) Max 65 characte…" at bounding box center [416, 183] width 630 height 143
type input "L’Oréal Nail Polish – Assorted Shades (Lot of 50)"
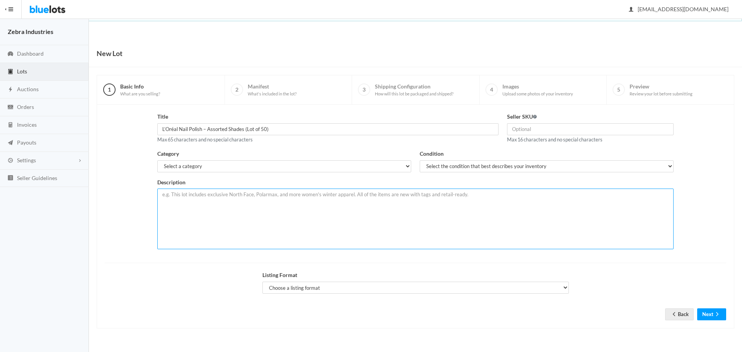
click at [219, 218] on textarea at bounding box center [415, 219] width 516 height 61
paste textarea "L’Oréal – Lot of 50 Nail Polishes (Assorted Shades) This wholesale lot includes…"
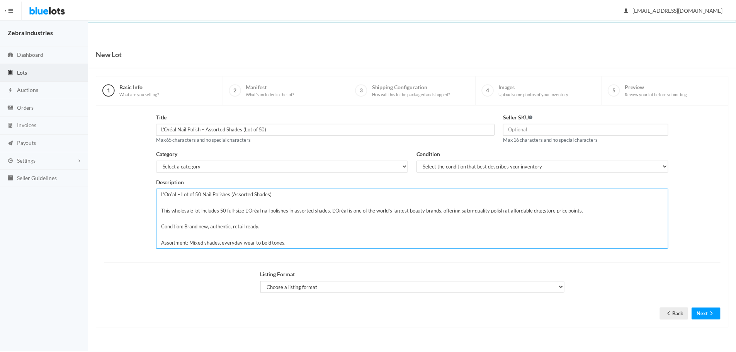
scroll to position [46, 0]
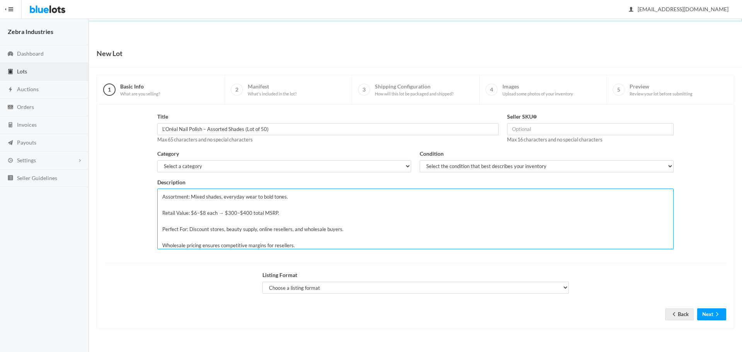
type textarea "L’Oréal – Lot of 50 Nail Polishes (Assorted Shades) This wholesale lot includes…"
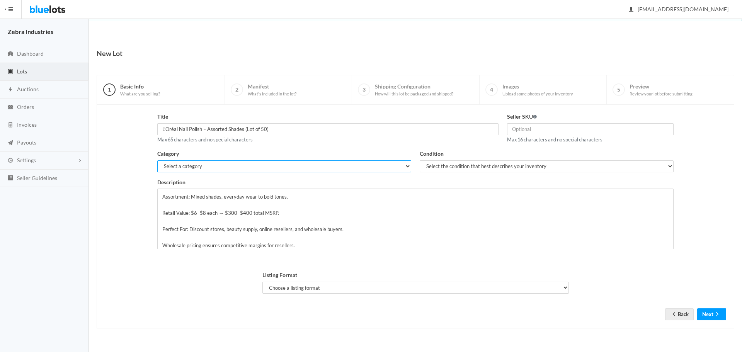
click at [228, 162] on select "Select a category Electronics Clothing, Shoes & Accessories Appliances Home & G…" at bounding box center [284, 166] width 254 height 12
select select "7"
click at [157, 160] on select "Select a category Electronics Clothing, Shoes & Accessories Appliances Home & G…" at bounding box center [284, 166] width 254 height 12
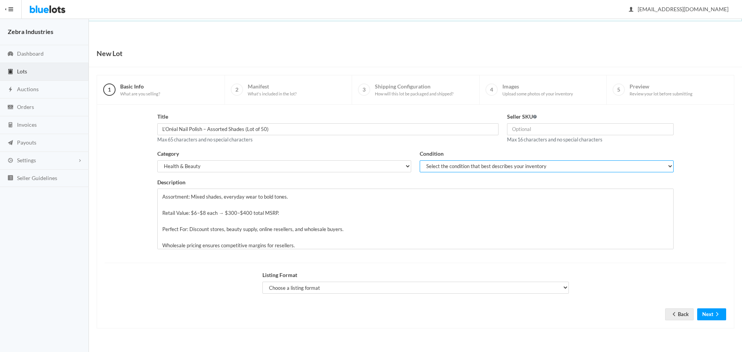
click at [457, 160] on select "Select the condition that best describes your inventory Brand New Shelf Pulls C…" at bounding box center [547, 166] width 254 height 12
select select "2"
click at [420, 160] on select "Select the condition that best describes your inventory Brand New Shelf Pulls C…" at bounding box center [547, 166] width 254 height 12
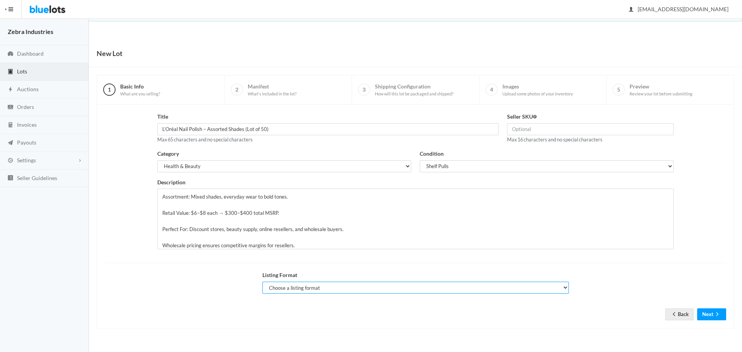
click at [535, 282] on select "Choose a listing format Auction Buy Now" at bounding box center [415, 288] width 307 height 12
select select "false"
click at [262, 282] on select "Choose a listing format Auction Buy Now" at bounding box center [415, 288] width 307 height 12
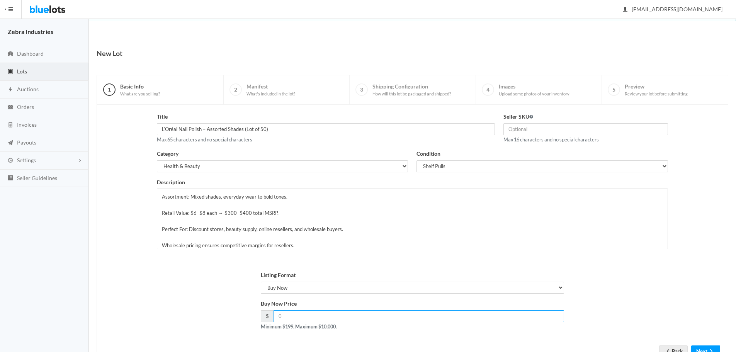
click at [285, 316] on input "number" at bounding box center [419, 316] width 291 height 12
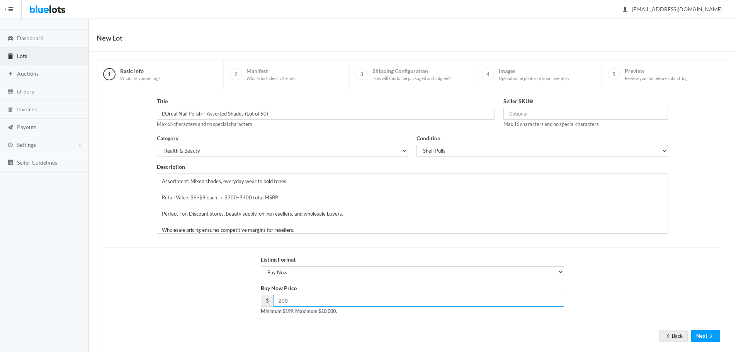
scroll to position [29, 0]
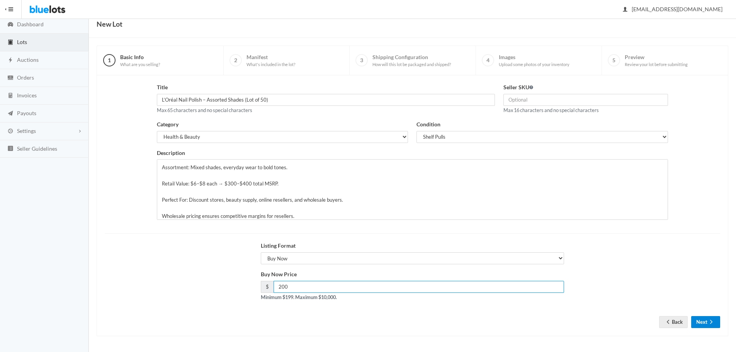
type input "200"
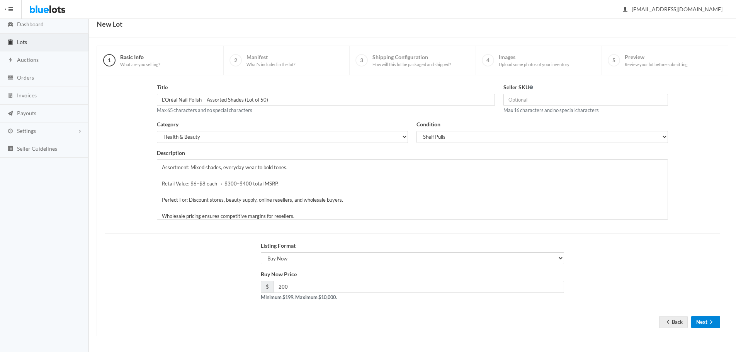
click at [700, 319] on button "Next" at bounding box center [706, 322] width 29 height 12
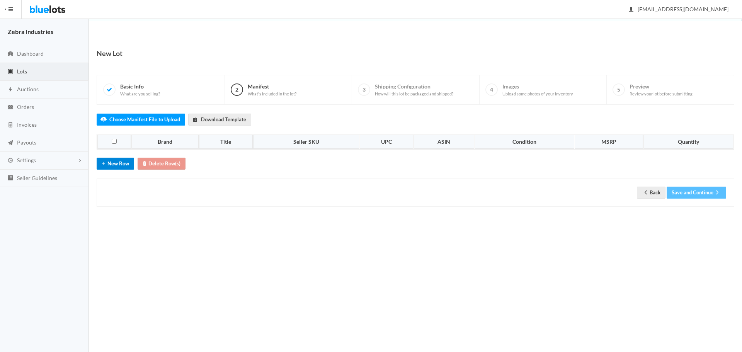
click at [119, 162] on button "New Row" at bounding box center [115, 164] width 37 height 12
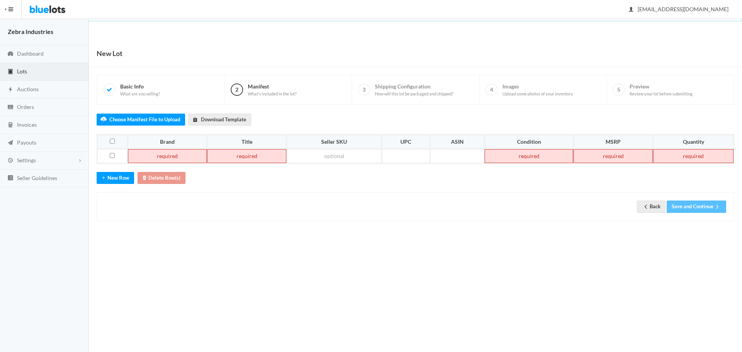
click at [229, 156] on td at bounding box center [246, 156] width 79 height 14
paste td
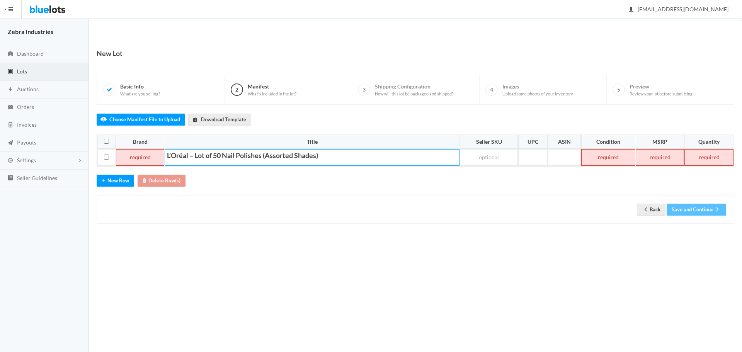
click at [150, 160] on td at bounding box center [140, 157] width 48 height 17
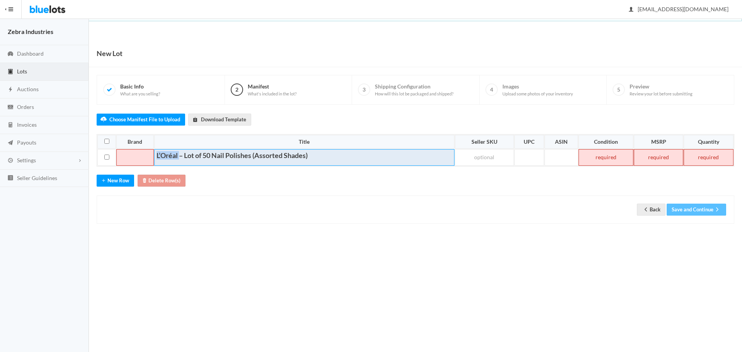
drag, startPoint x: 179, startPoint y: 155, endPoint x: 155, endPoint y: 157, distance: 24.8
click at [155, 157] on td "L’Oréal – Lot of 50 Nail Polishes (Assorted Shades)" at bounding box center [304, 157] width 301 height 17
copy strong "L’Oréal"
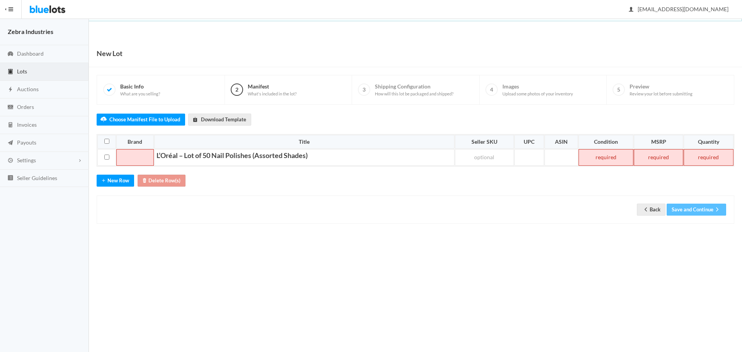
click at [126, 158] on td at bounding box center [134, 157] width 37 height 17
click at [599, 162] on td at bounding box center [608, 157] width 54 height 17
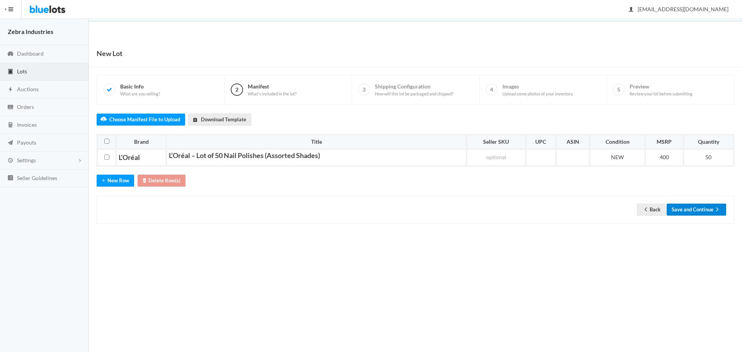
click at [716, 207] on icon "arrow forward" at bounding box center [718, 209] width 8 height 6
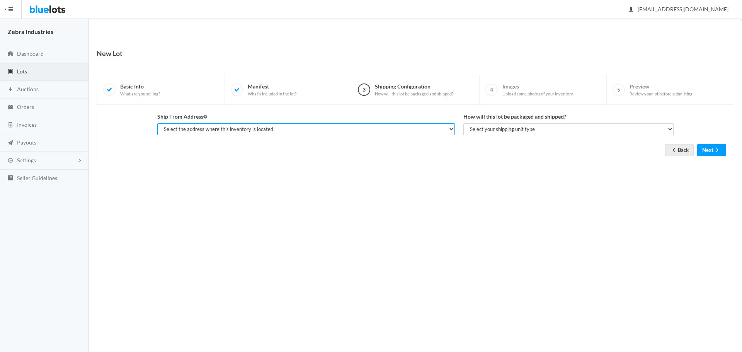
click at [380, 130] on select "Select the address where this inventory is located [PERSON_NAME], Zebra Industr…" at bounding box center [306, 129] width 298 height 12
select select "25496"
click at [157, 123] on select "Select the address where this inventory is located [PERSON_NAME], Zebra Industr…" at bounding box center [306, 129] width 298 height 12
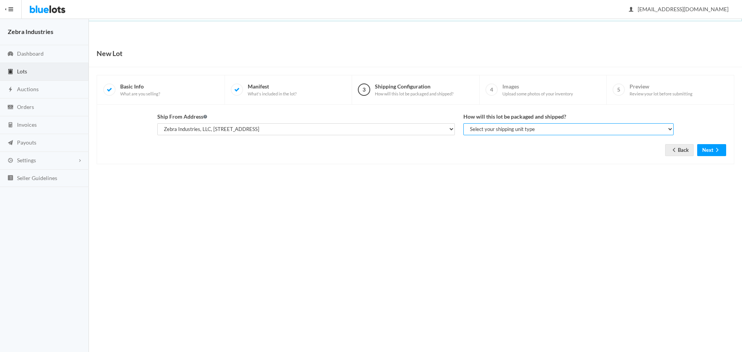
click at [513, 125] on select "Select your shipping unit type Parcel Pallet Truckload" at bounding box center [568, 129] width 210 height 12
select select "parcel"
click at [463, 123] on select "Select your shipping unit type Parcel Pallet Truckload" at bounding box center [568, 129] width 210 height 12
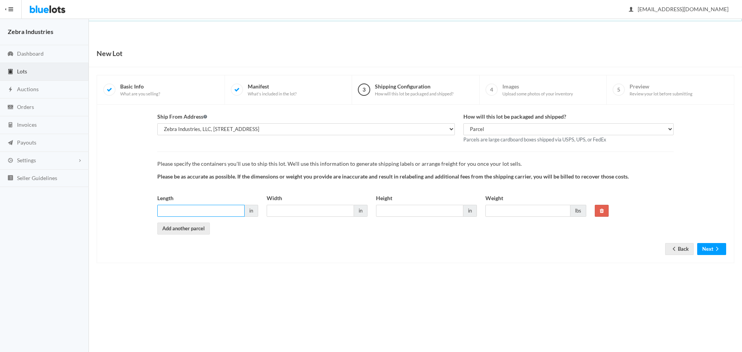
click at [182, 208] on input "Length" at bounding box center [200, 211] width 87 height 12
type input "10"
type input "5"
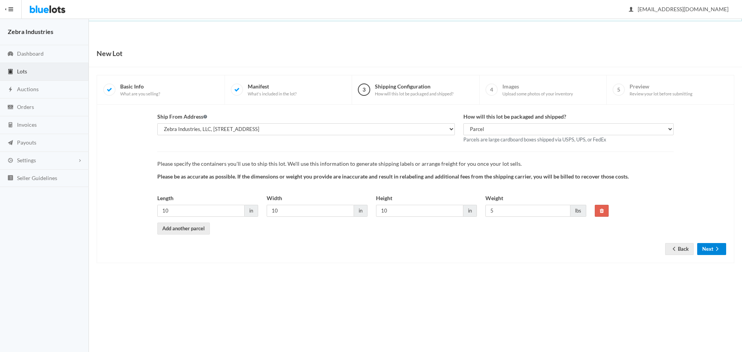
click at [725, 251] on button "Next" at bounding box center [711, 249] width 29 height 12
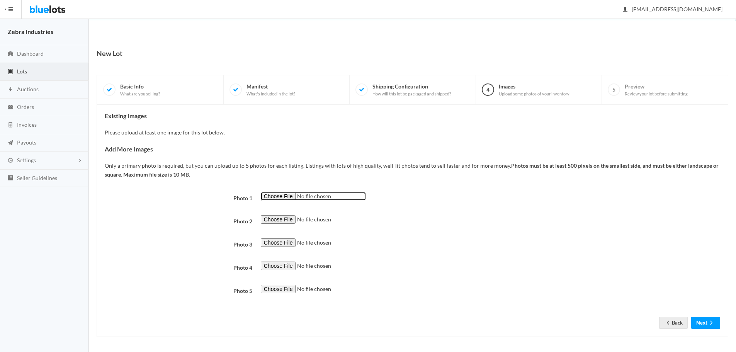
click at [273, 197] on input "file" at bounding box center [313, 196] width 105 height 9
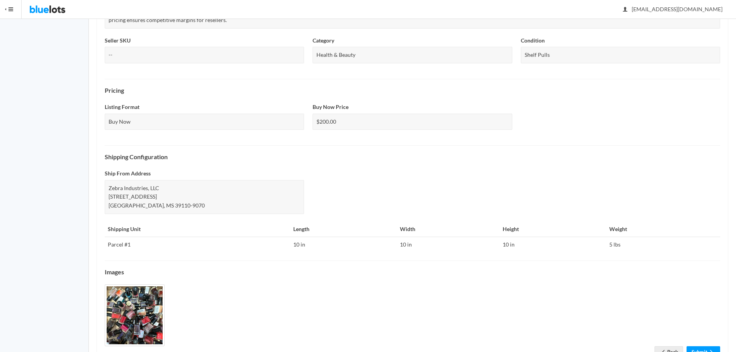
scroll to position [222, 0]
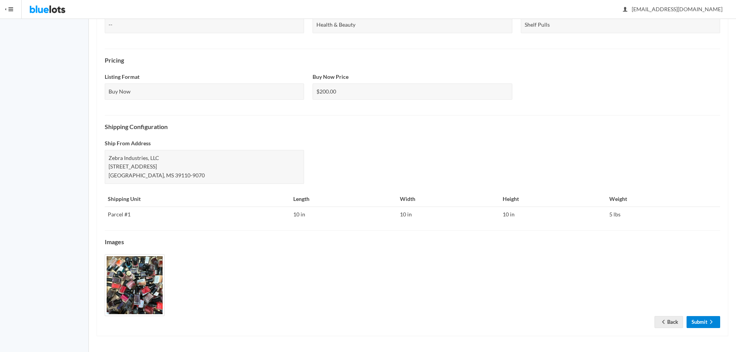
click at [710, 322] on icon "arrow forward" at bounding box center [712, 322] width 8 height 6
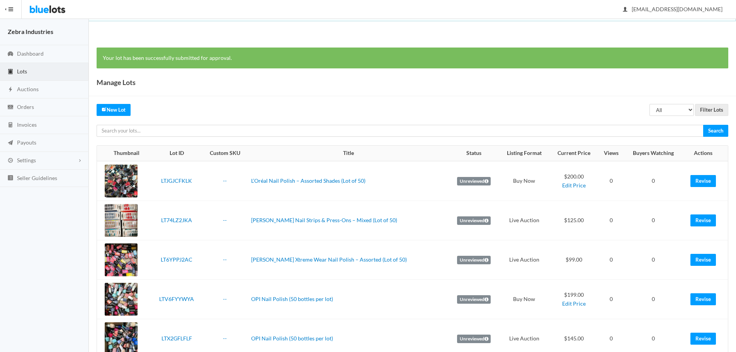
scroll to position [22, 0]
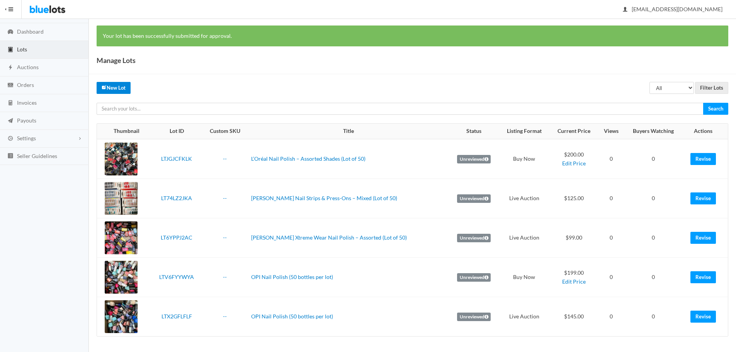
click at [117, 86] on link "New Lot" at bounding box center [114, 88] width 34 height 12
